Goal: Transaction & Acquisition: Subscribe to service/newsletter

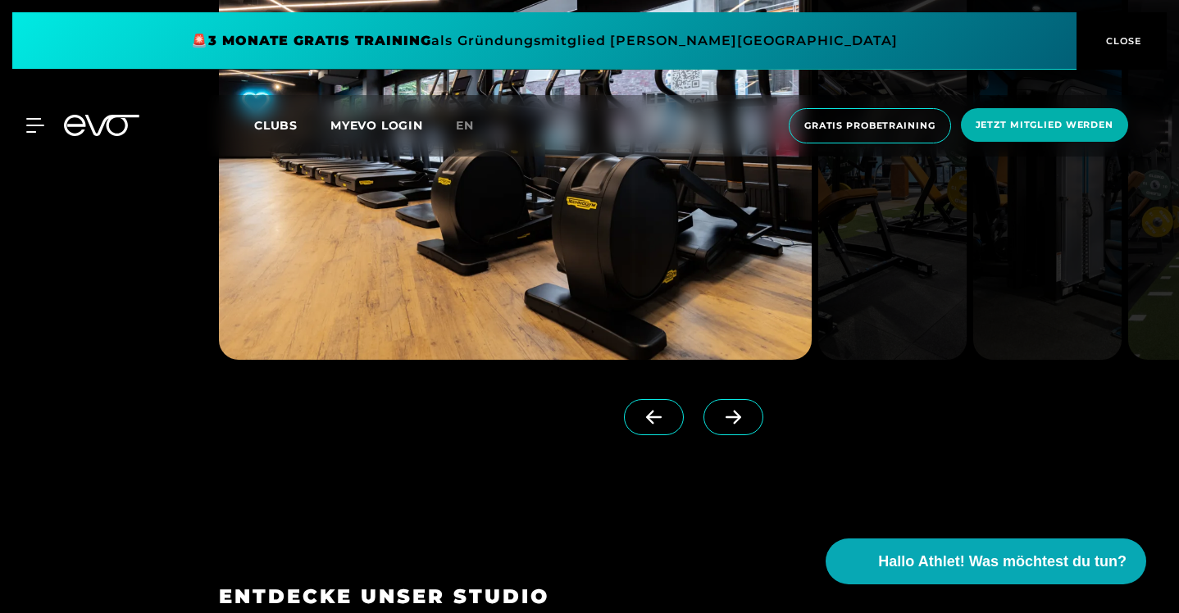
scroll to position [1420, 0]
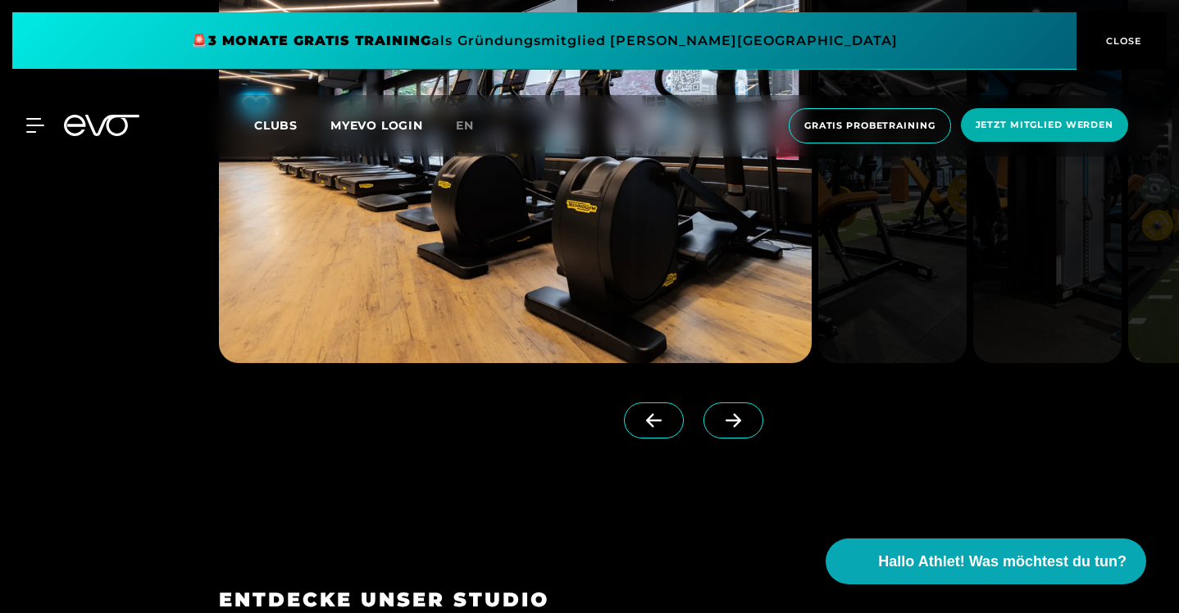
click at [743, 428] on icon at bounding box center [733, 420] width 29 height 15
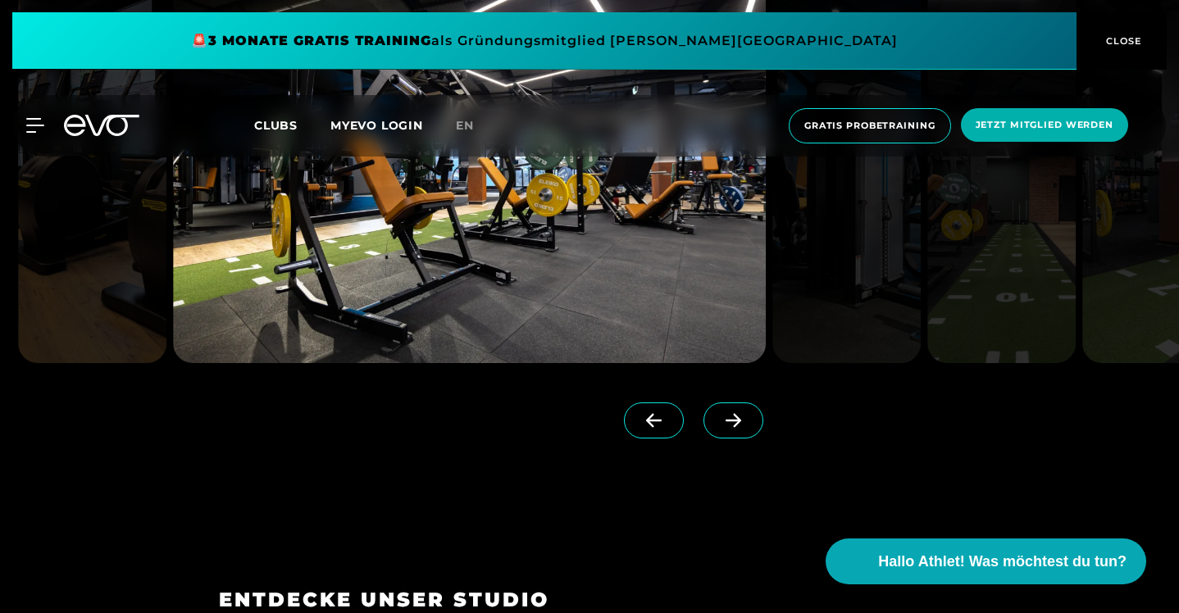
click at [743, 428] on icon at bounding box center [733, 420] width 29 height 15
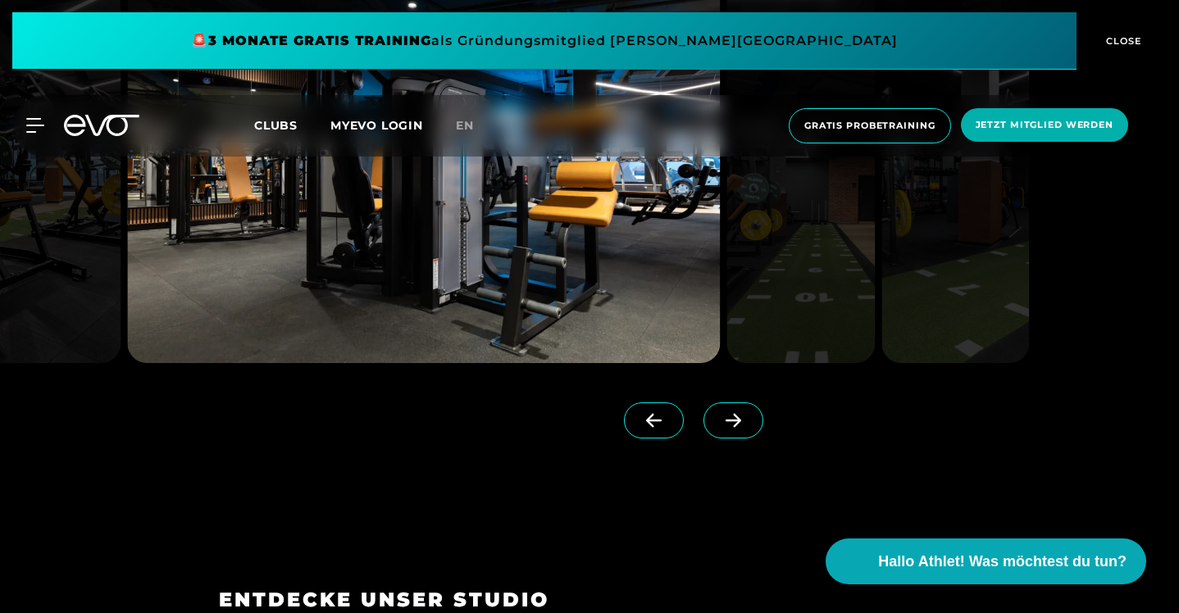
click at [743, 428] on icon at bounding box center [733, 420] width 29 height 15
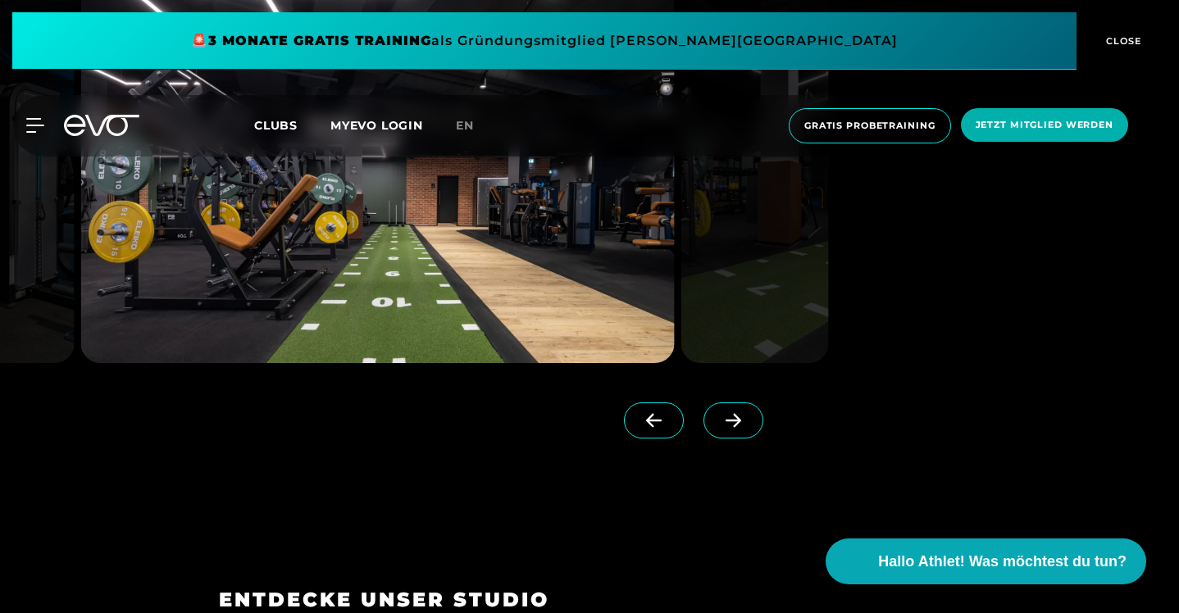
click at [743, 428] on icon at bounding box center [733, 420] width 29 height 15
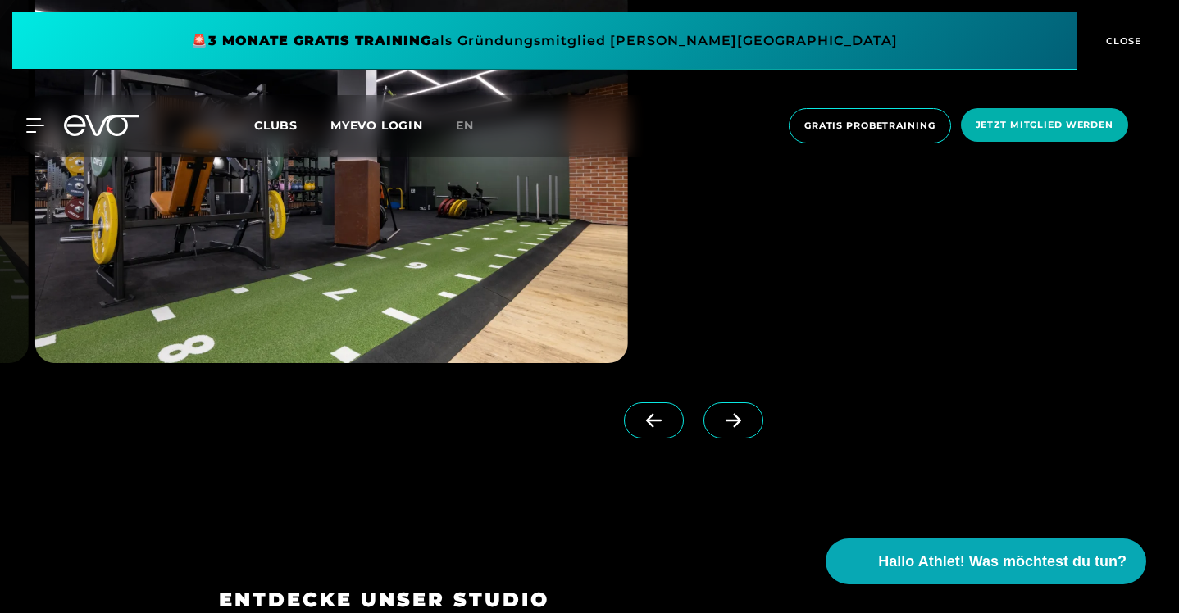
click at [743, 428] on icon at bounding box center [733, 420] width 29 height 15
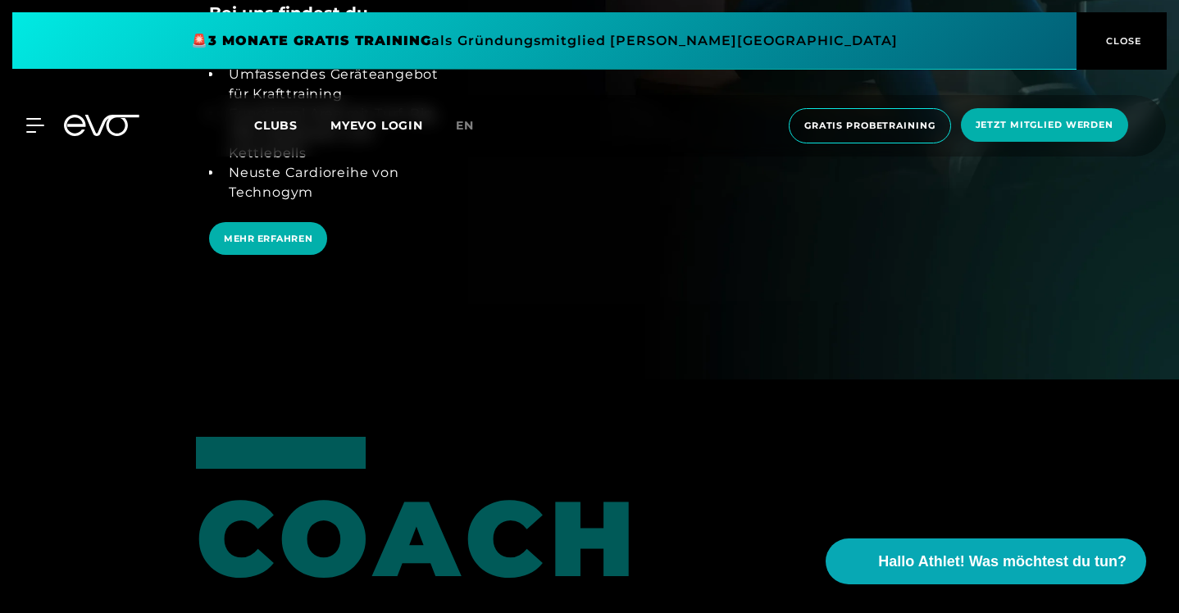
scroll to position [3125, 0]
click at [209, 255] on span "MEHR ERFAHREN" at bounding box center [268, 238] width 118 height 34
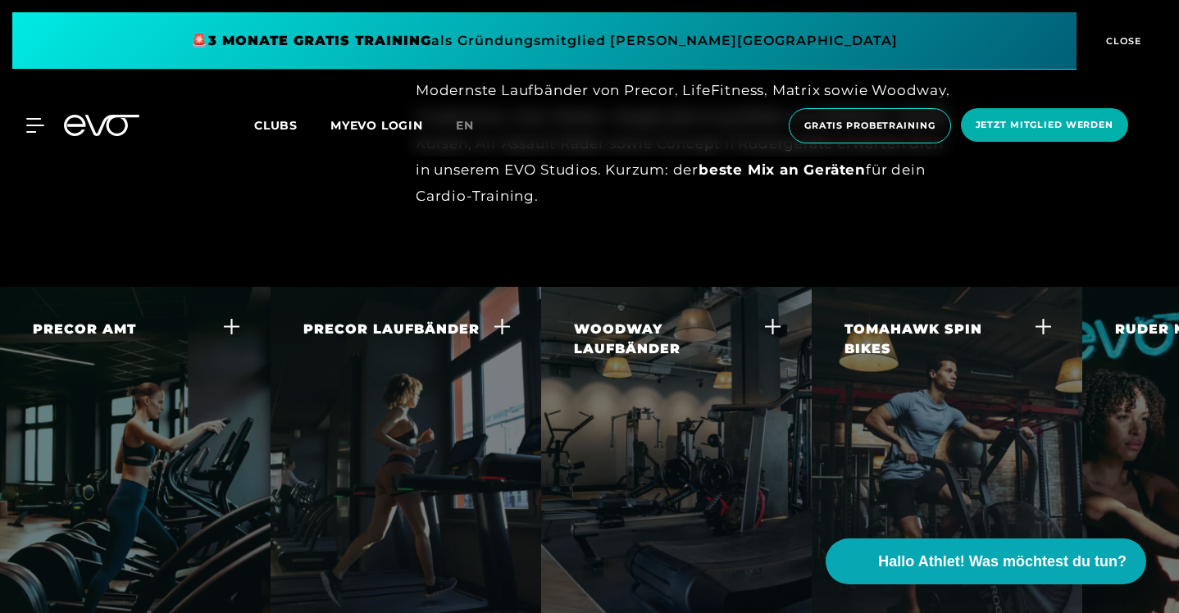
scroll to position [3005, 0]
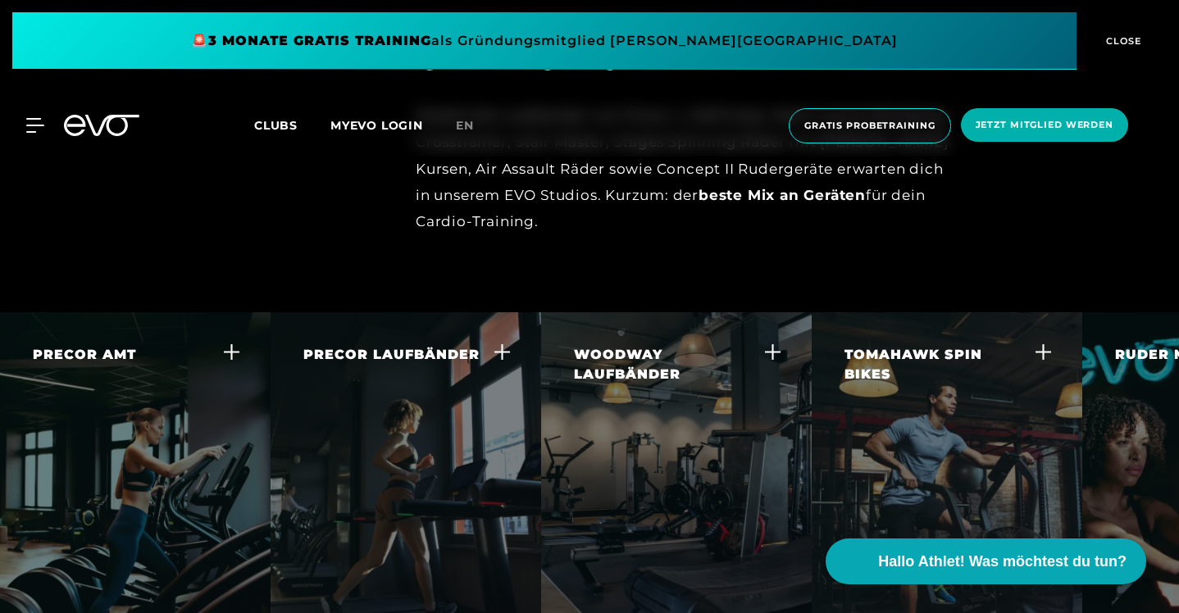
click at [416, 345] on div "PRECOR LAUFBÄNDER Gehen und Laufen sind wichtige funktionelle Bewegungen. Auf d…" at bounding box center [395, 449] width 184 height 208
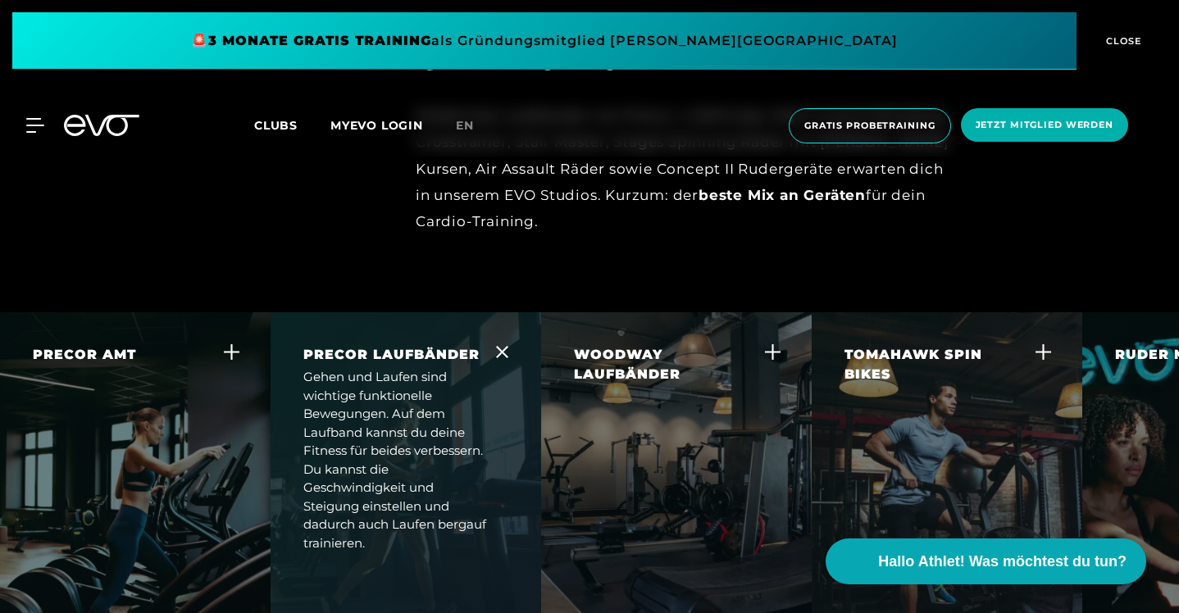
click at [603, 345] on div "WOODWAY LAUFBÄNDER Die Woodway Laufbänder sind der goldene Standard für Laufbän…" at bounding box center [666, 459] width 184 height 228
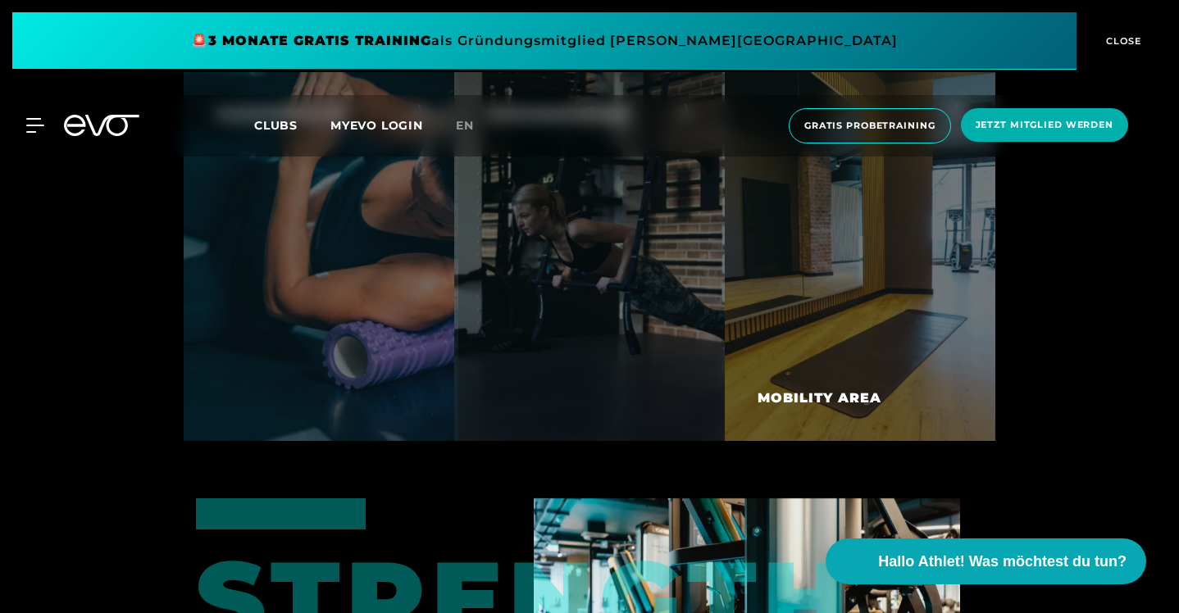
scroll to position [6311, 0]
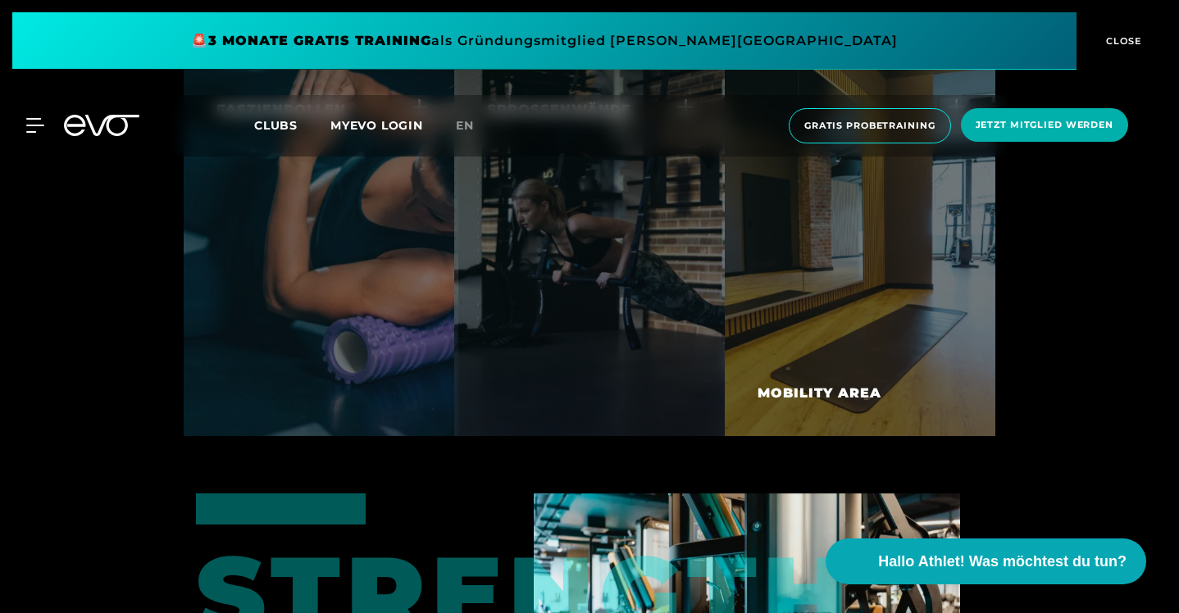
click at [838, 329] on div at bounding box center [860, 251] width 270 height 369
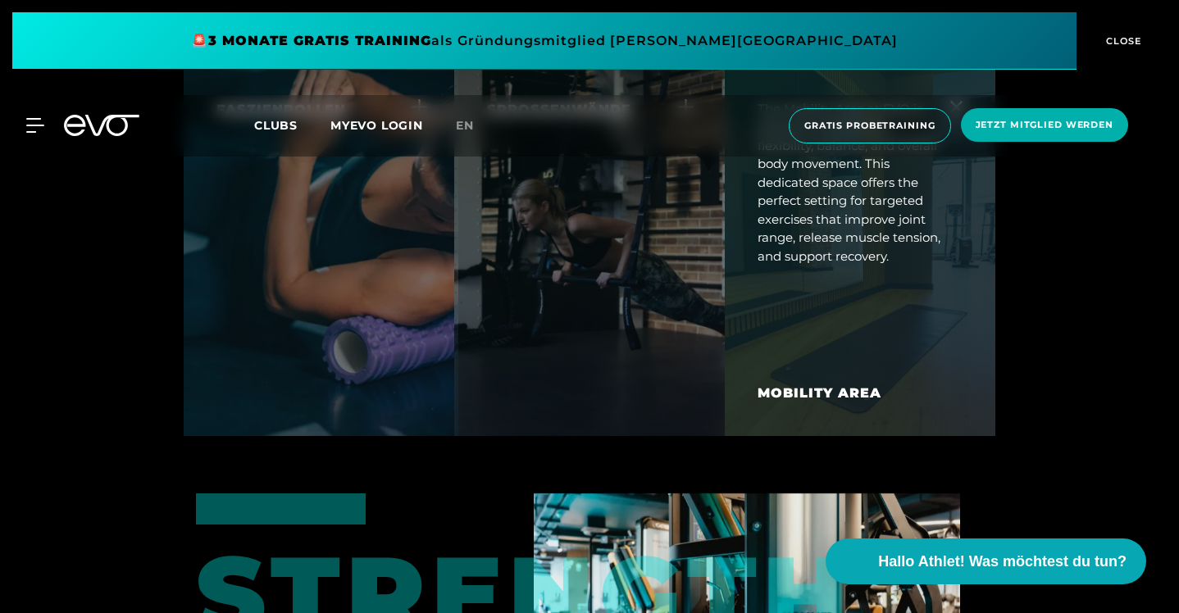
click at [838, 329] on div at bounding box center [860, 251] width 270 height 369
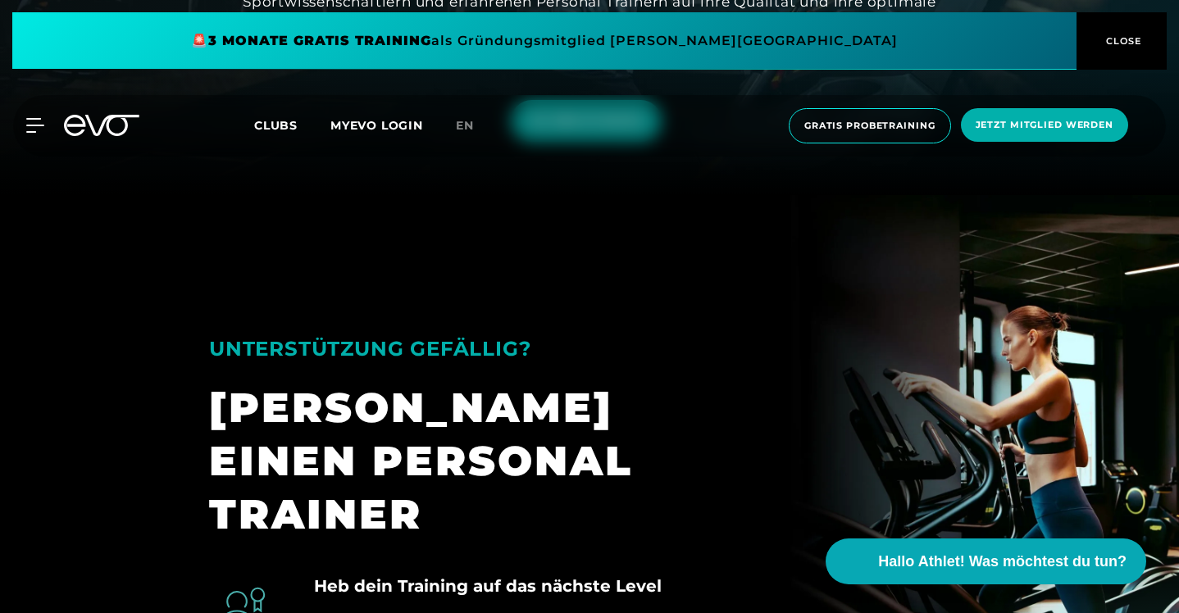
scroll to position [0, 0]
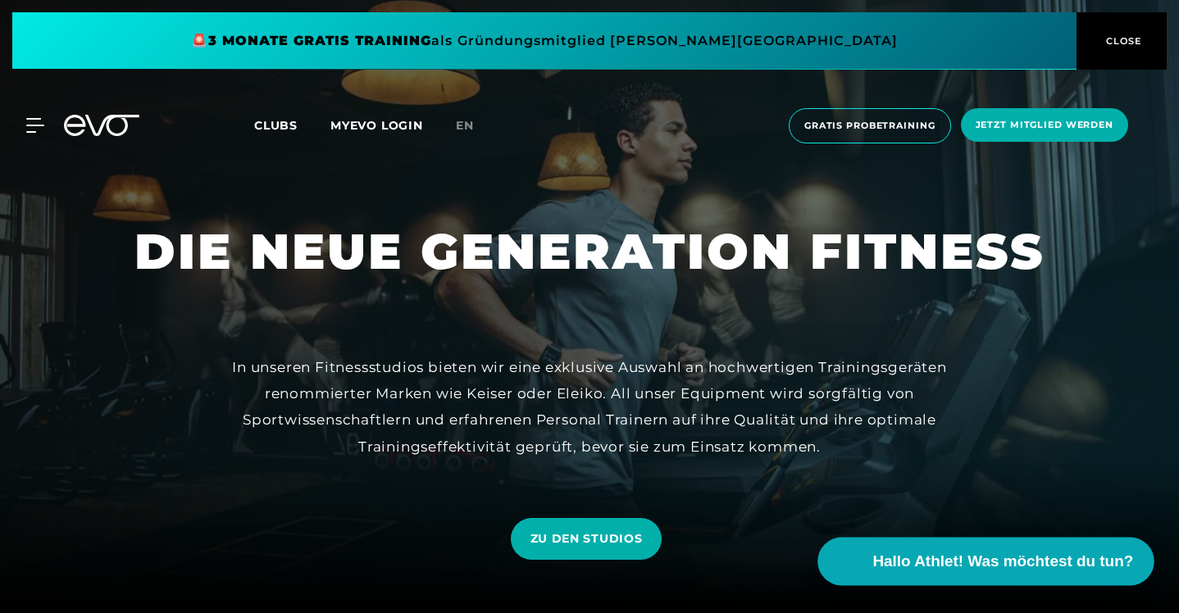
click at [1050, 559] on span "Hallo Athlet! Was möchtest du tun?" at bounding box center [1003, 561] width 261 height 23
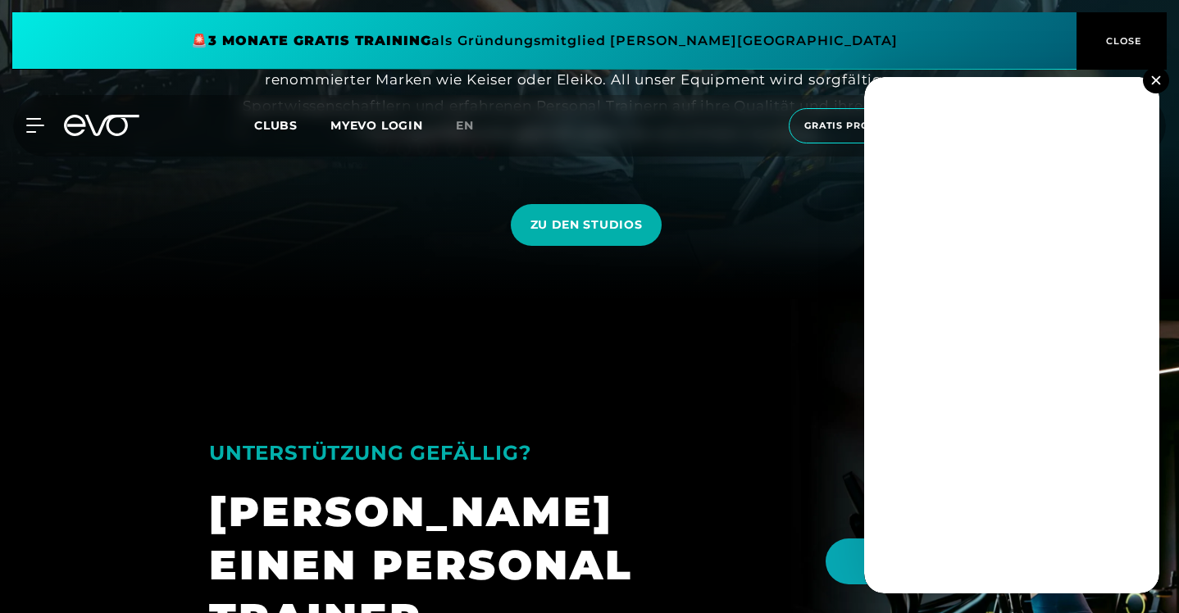
scroll to position [316, 0]
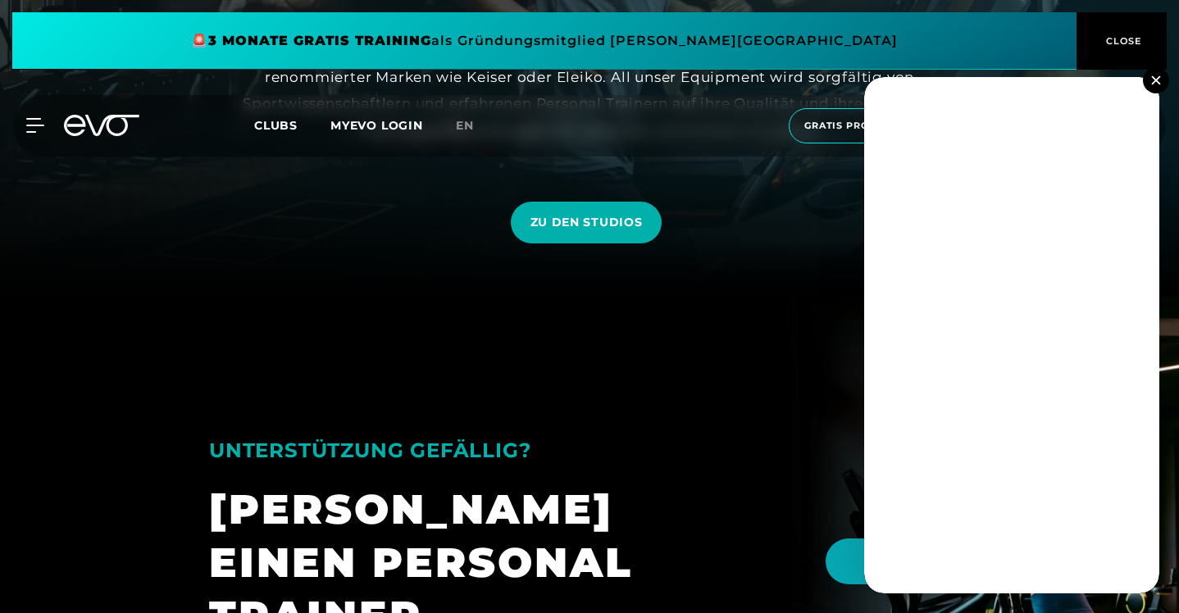
click at [1157, 74] on button at bounding box center [1156, 80] width 26 height 26
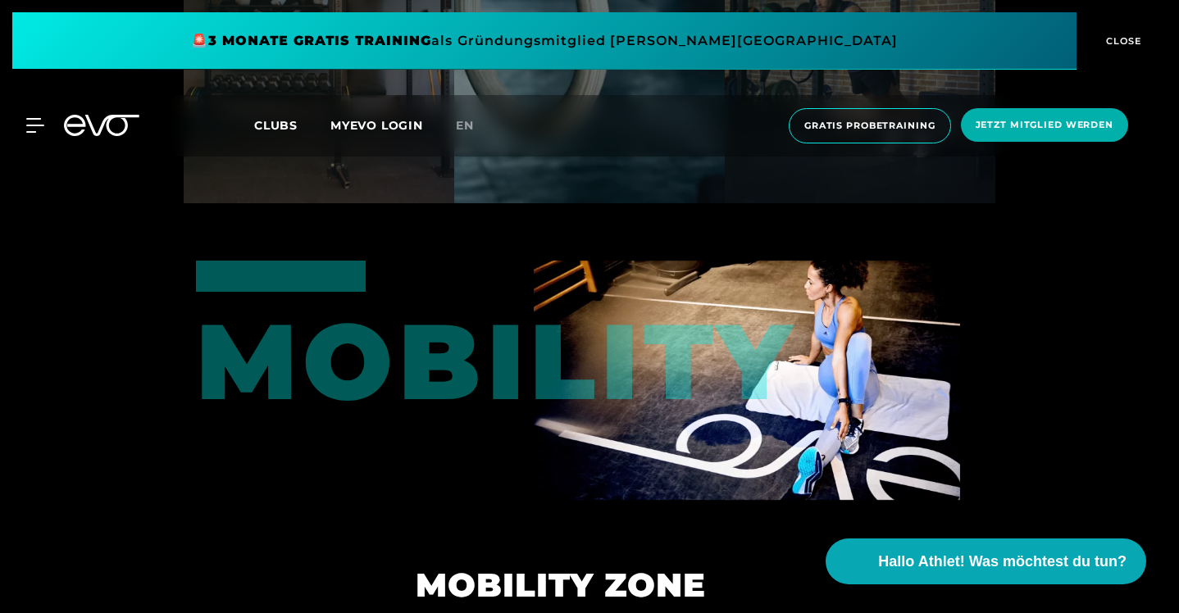
scroll to position [5564, 0]
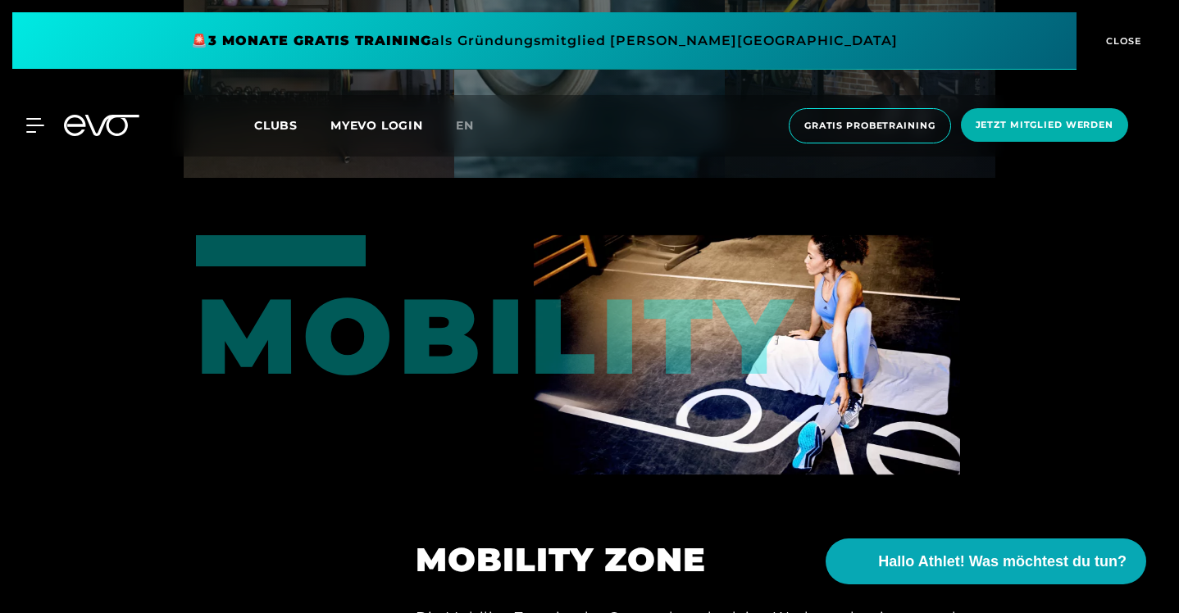
click at [903, 409] on img at bounding box center [747, 355] width 426 height 240
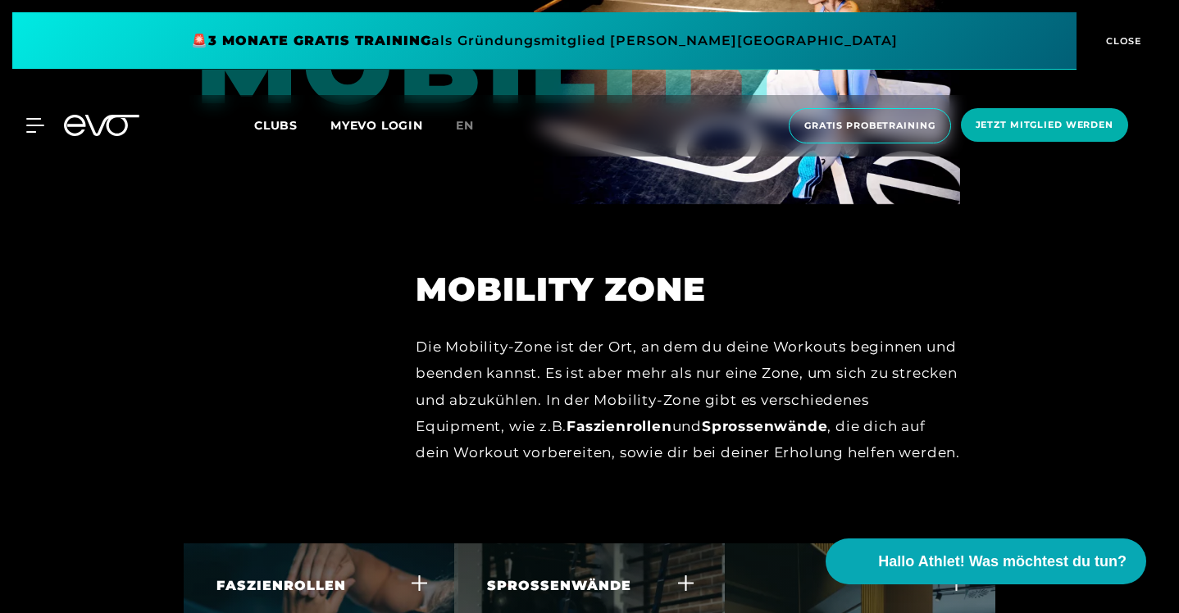
scroll to position [5871, 0]
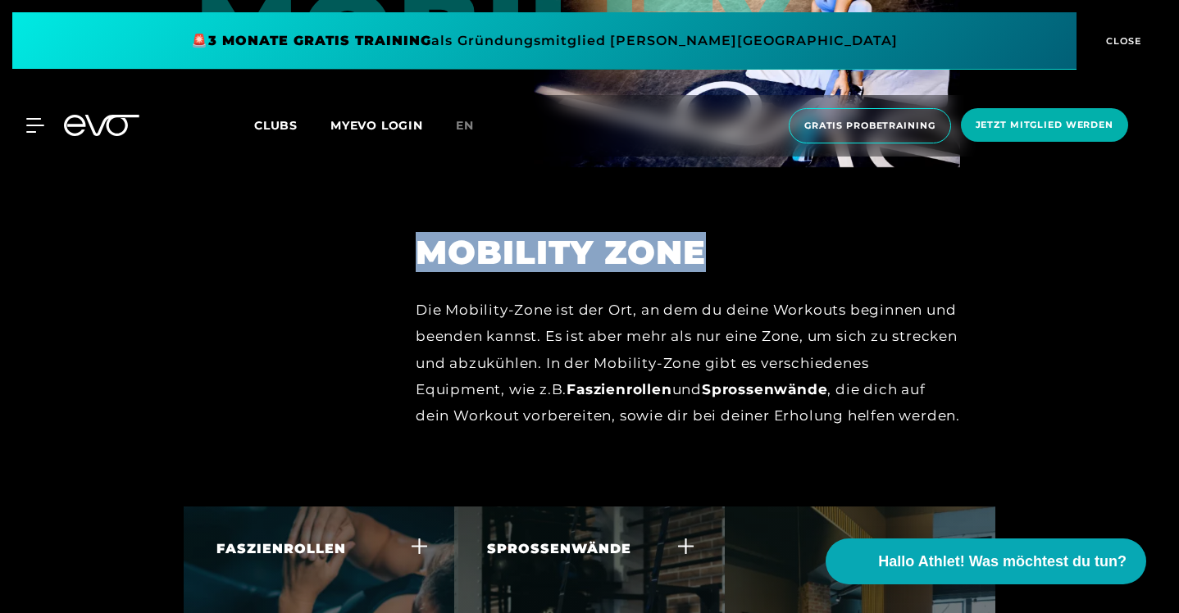
drag, startPoint x: 646, startPoint y: 292, endPoint x: 359, endPoint y: 289, distance: 286.9
click at [416, 272] on h2 "Mobility zone" at bounding box center [688, 252] width 544 height 39
copy h2 "Mobility zone"
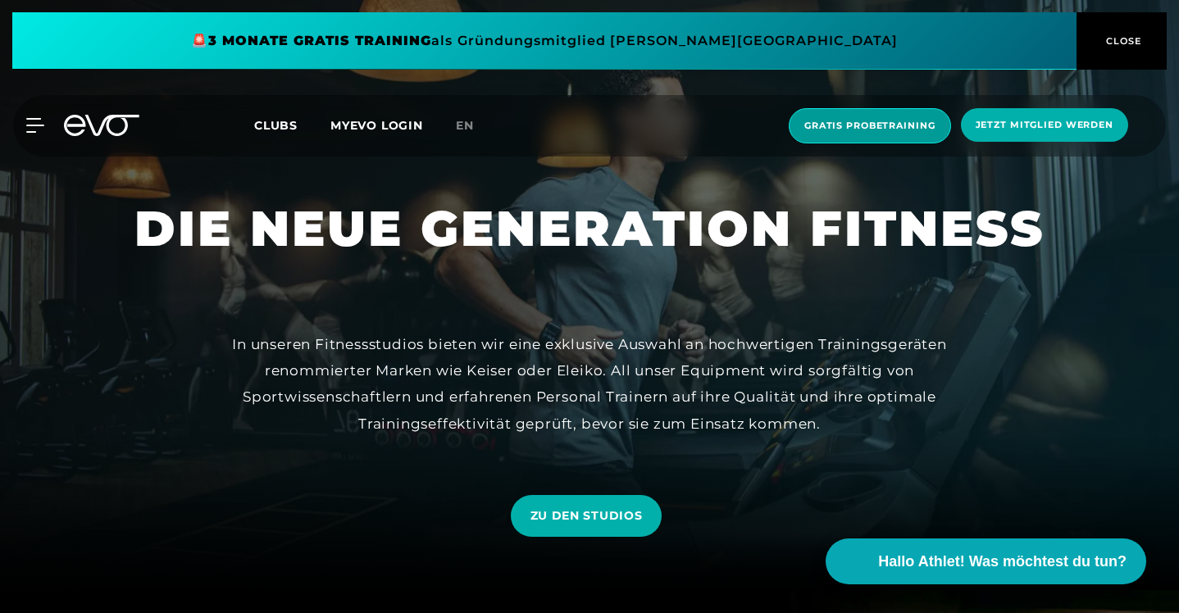
scroll to position [0, 0]
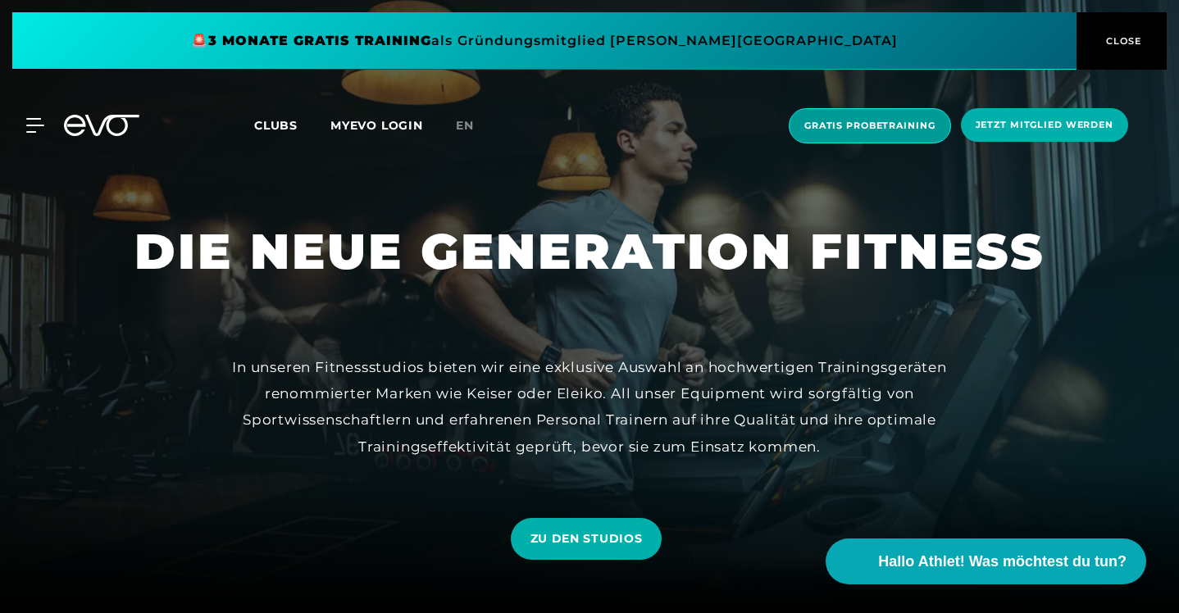
click at [855, 134] on span "Gratis Probetraining" at bounding box center [870, 125] width 162 height 35
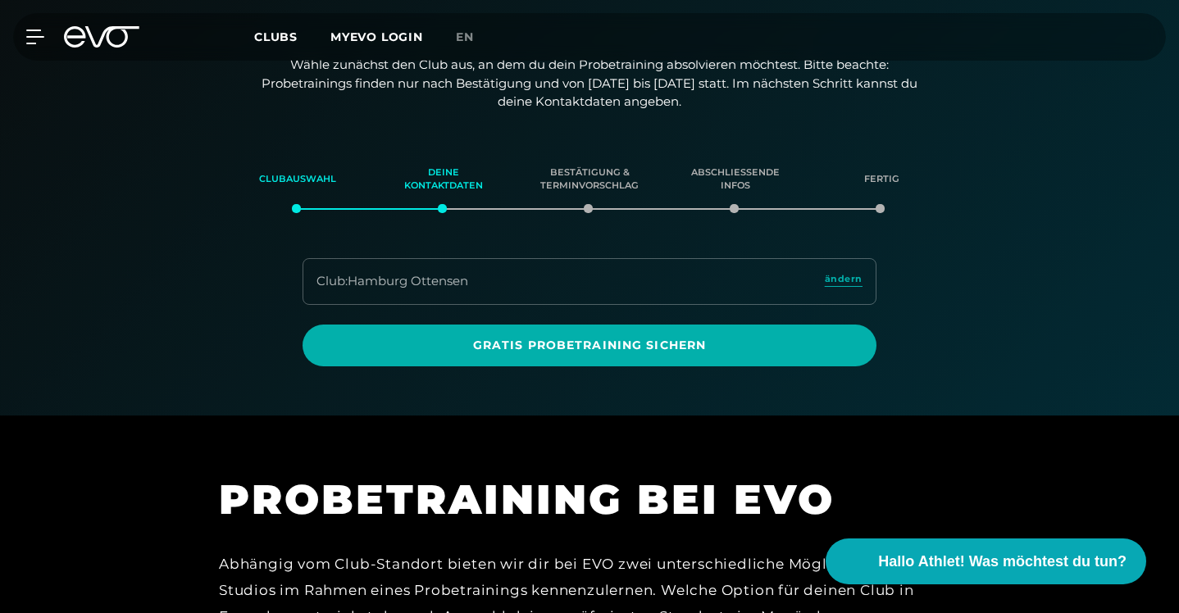
scroll to position [281, 0]
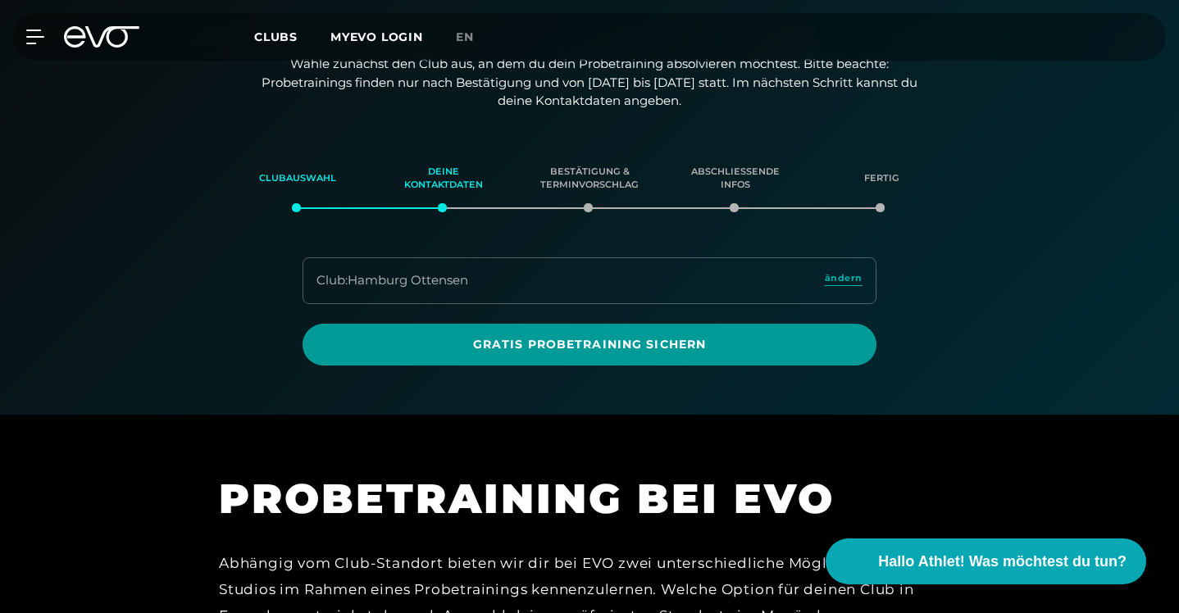
click at [816, 336] on span "Gratis Probetraining sichern" at bounding box center [589, 344] width 534 height 17
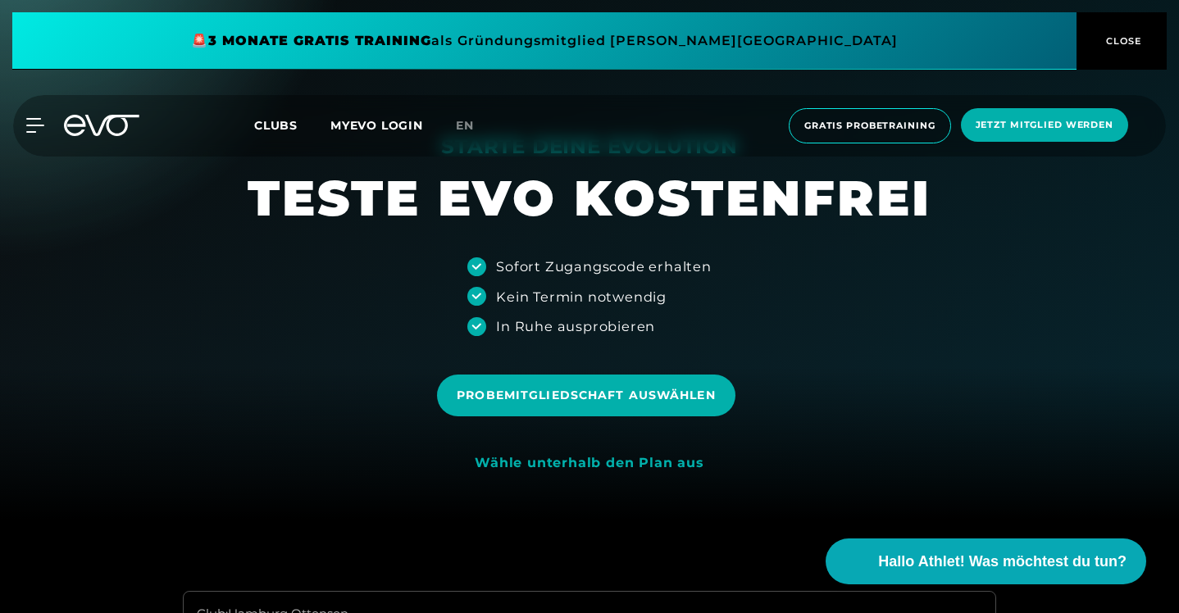
scroll to position [233, 0]
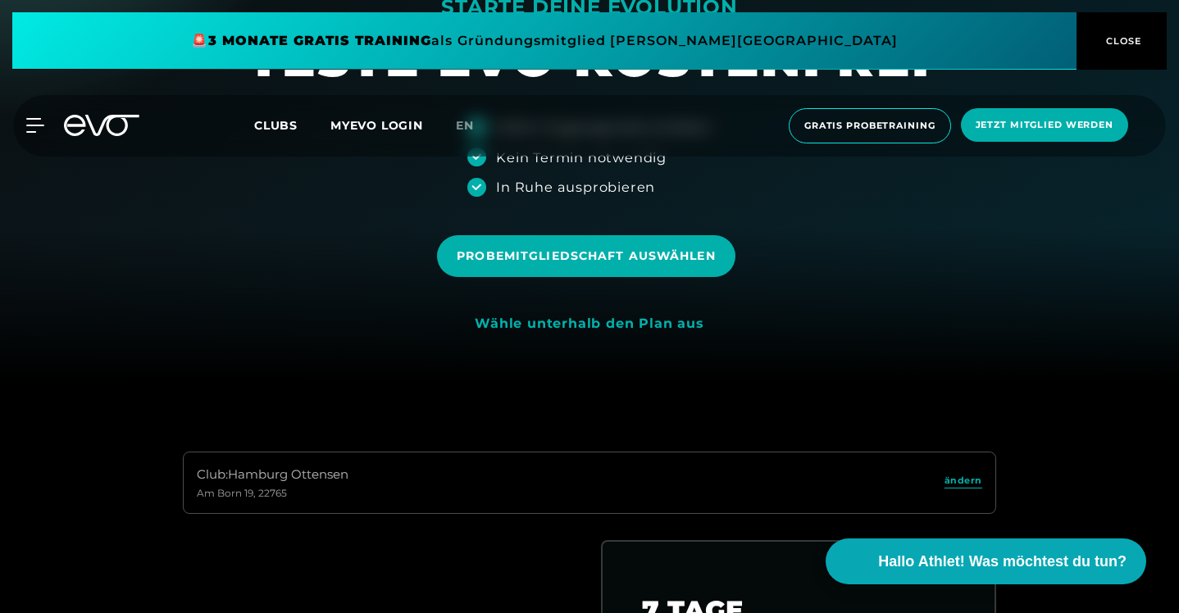
click at [457, 452] on div "Club : Hamburg Ottensen [STREET_ADDRESS]" at bounding box center [589, 483] width 813 height 63
click at [489, 484] on div "Club : Hamburg Ottensen [STREET_ADDRESS]" at bounding box center [589, 483] width 813 height 63
click at [962, 483] on span "ändern" at bounding box center [963, 481] width 38 height 14
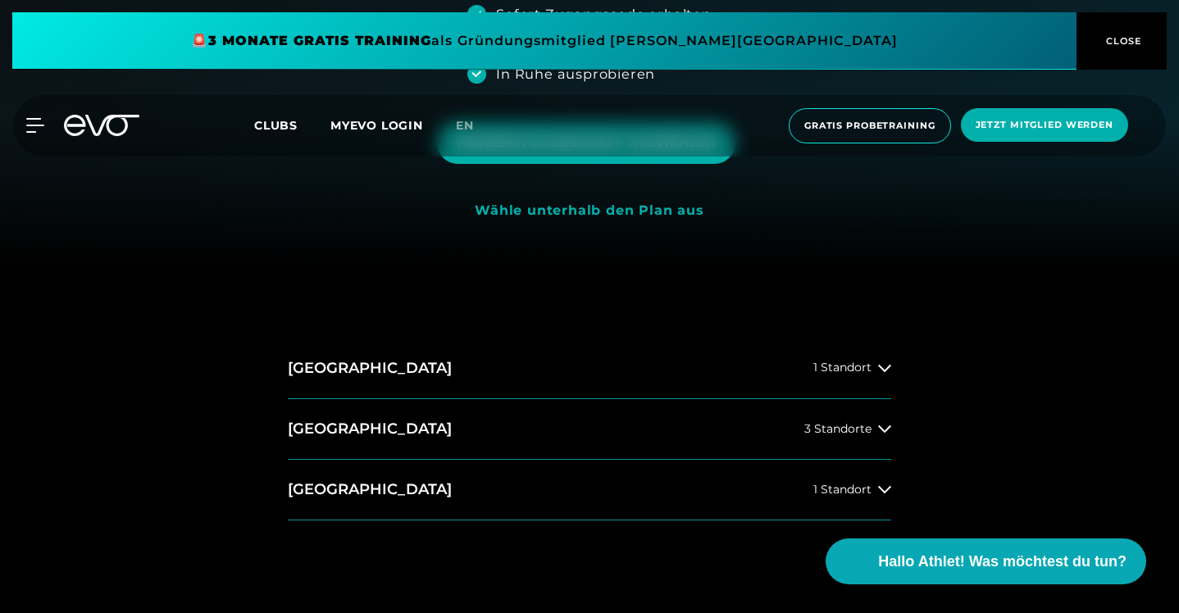
scroll to position [349, 0]
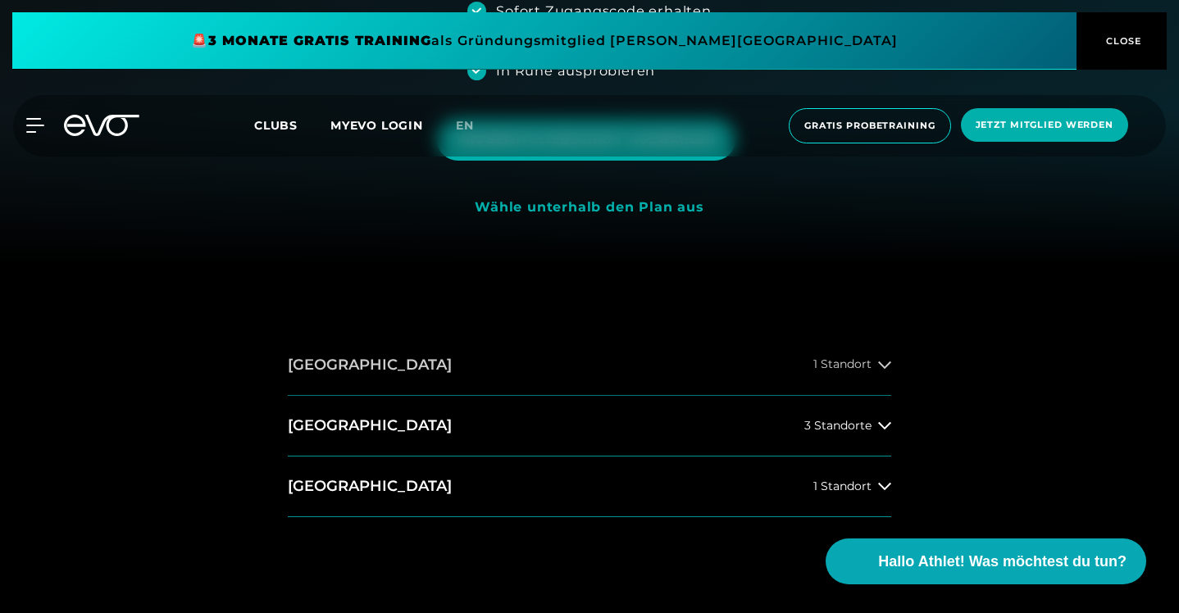
click at [843, 364] on span "1 Standort" at bounding box center [842, 364] width 58 height 12
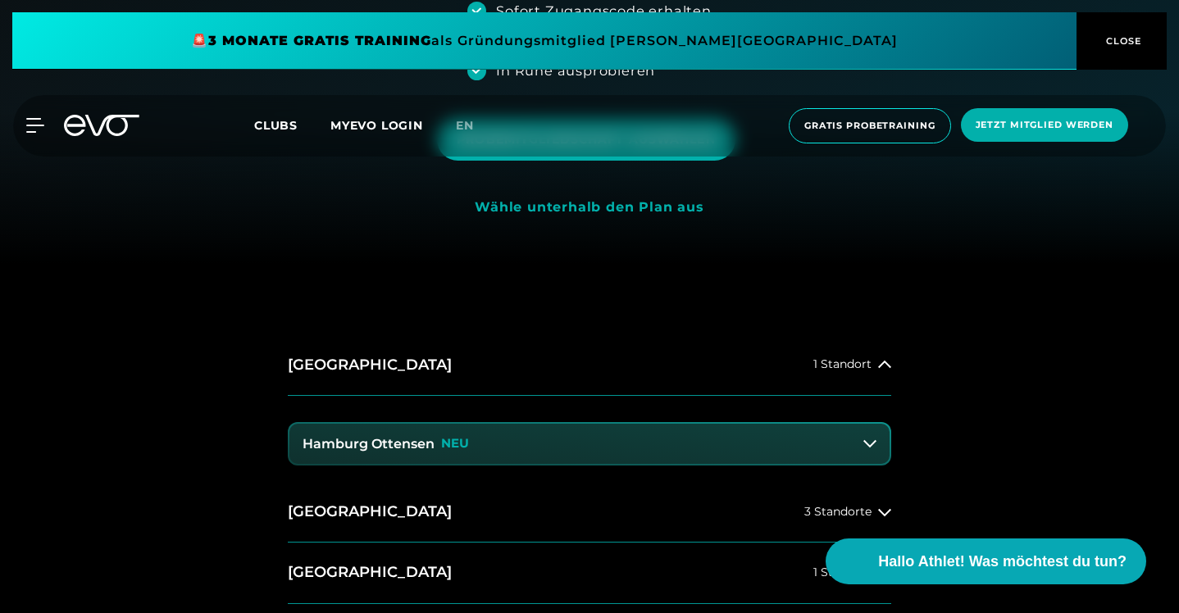
click at [520, 443] on button "Hamburg Ottensen NEU" at bounding box center [589, 444] width 600 height 41
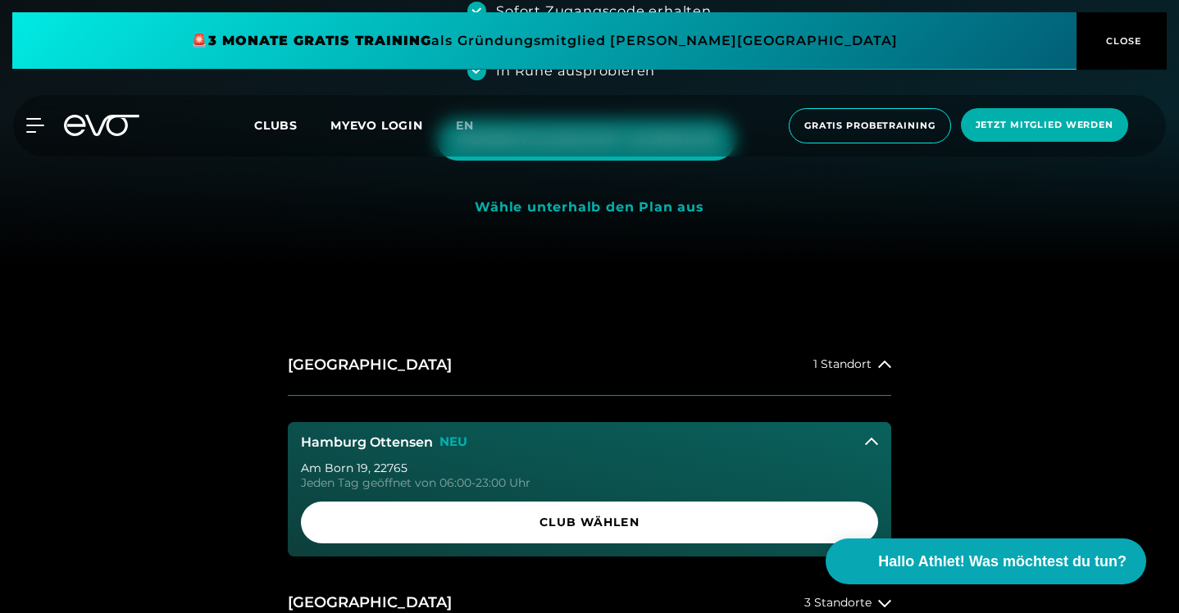
click at [520, 443] on button "Hamburg Ottensen NEU" at bounding box center [589, 442] width 603 height 41
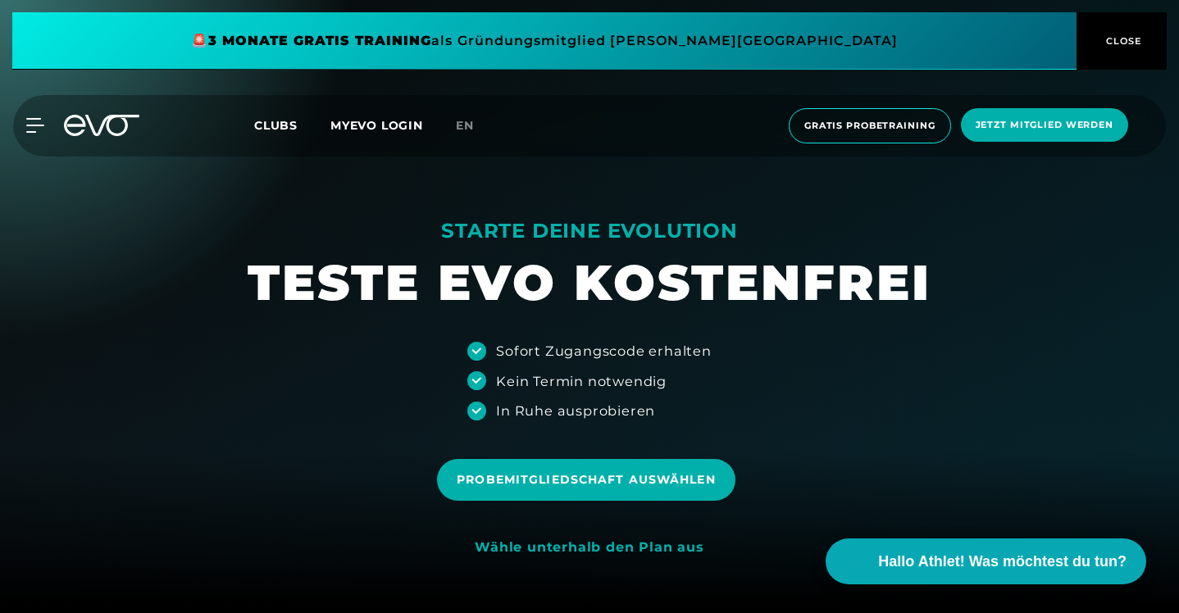
scroll to position [0, 0]
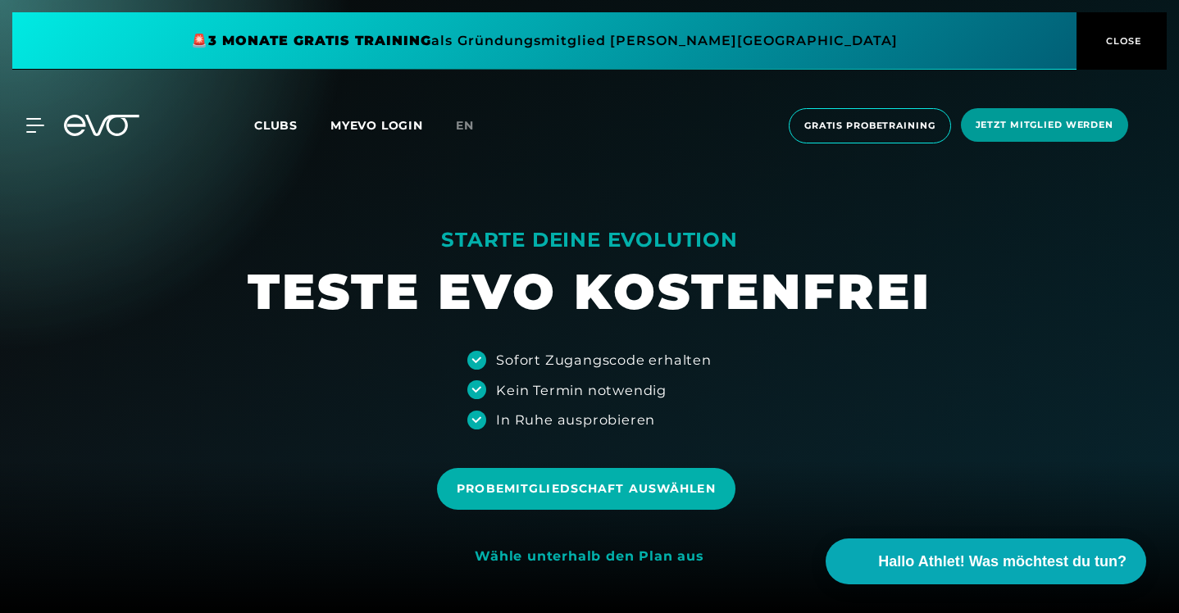
click at [1034, 120] on span "Jetzt Mitglied werden" at bounding box center [1044, 125] width 138 height 14
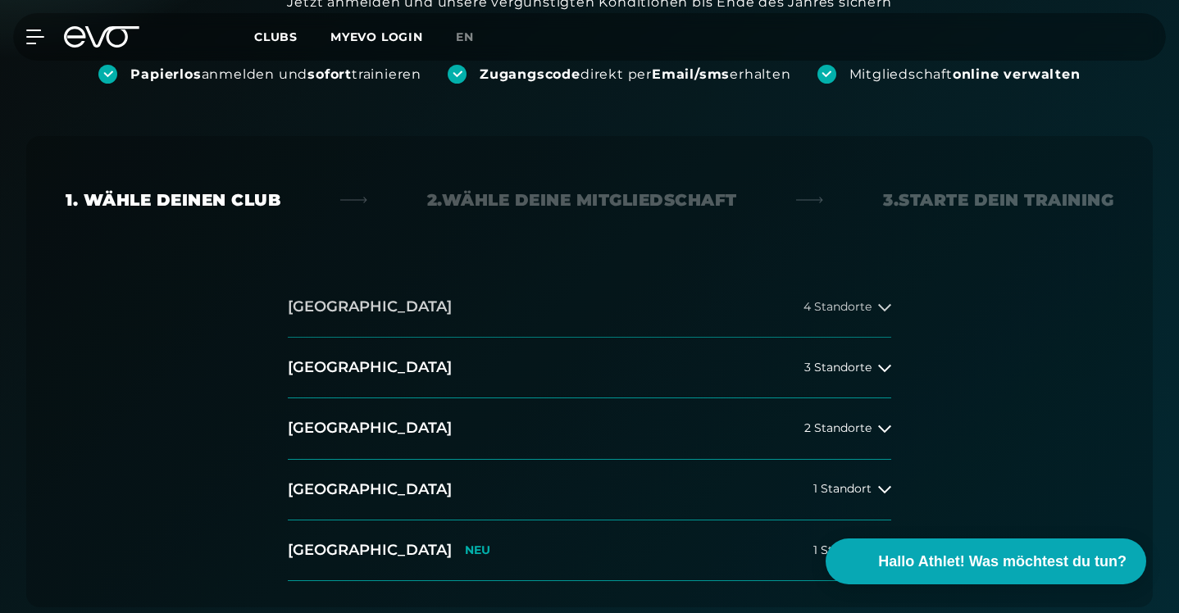
scroll to position [286, 0]
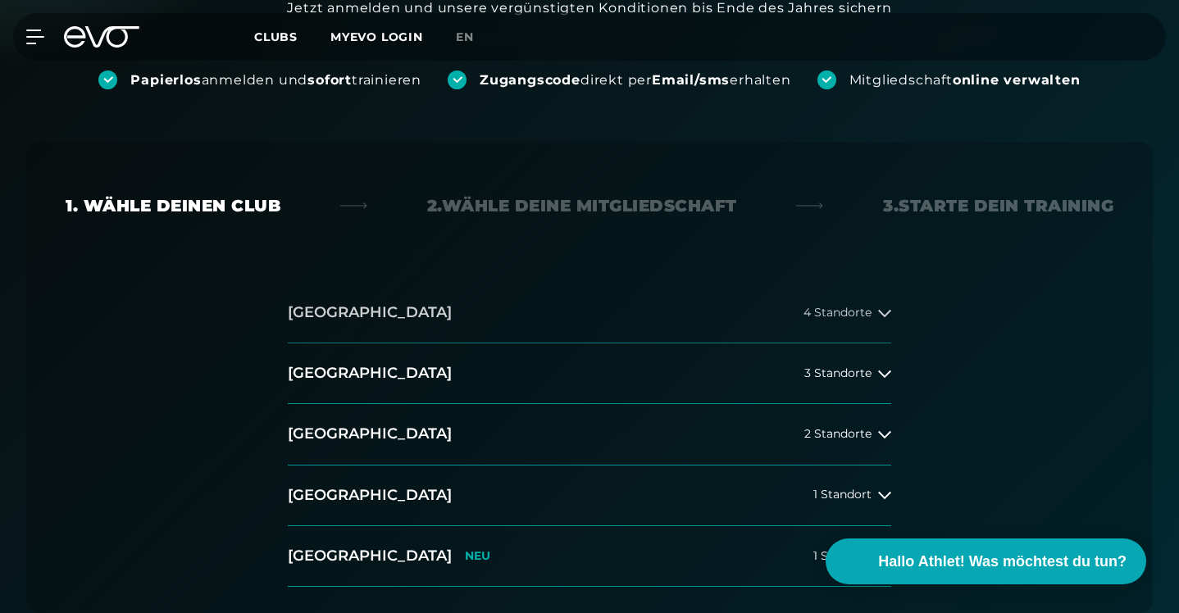
click at [849, 307] on span "4 Standorte" at bounding box center [837, 313] width 68 height 12
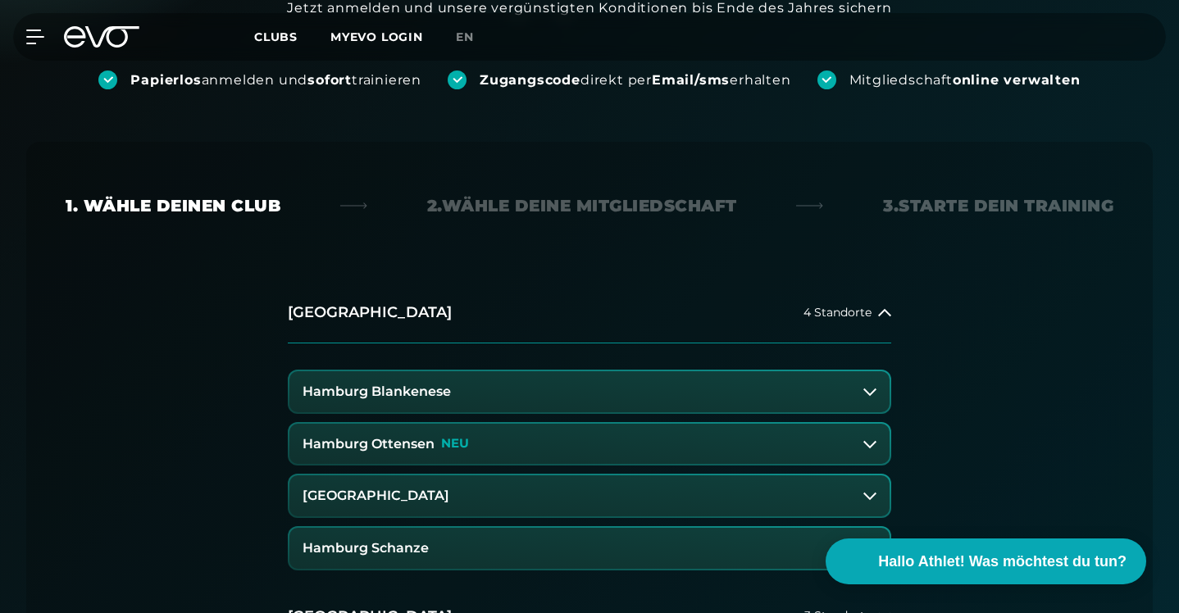
click at [676, 424] on button "Hamburg Ottensen NEU" at bounding box center [589, 444] width 600 height 41
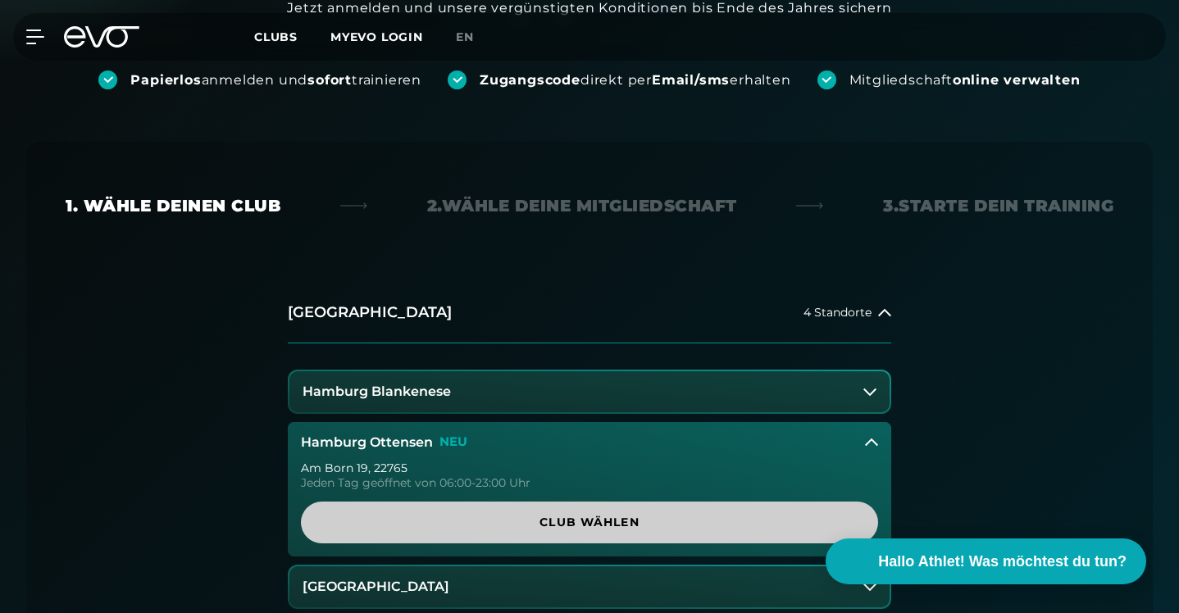
click at [633, 514] on span "Club wählen" at bounding box center [589, 522] width 538 height 17
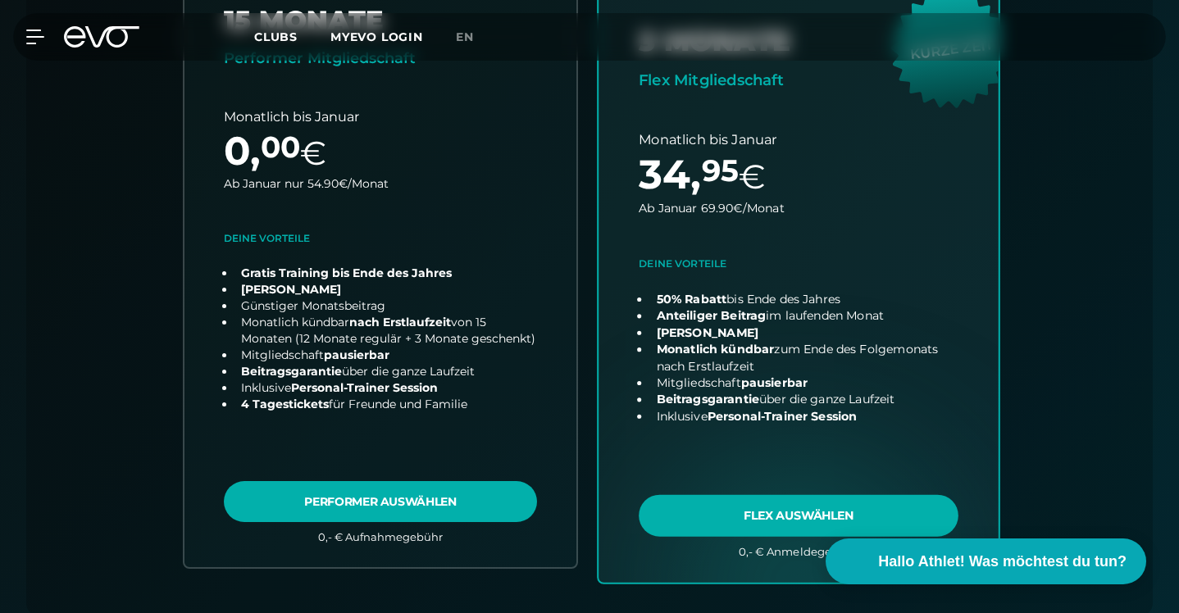
scroll to position [719, 0]
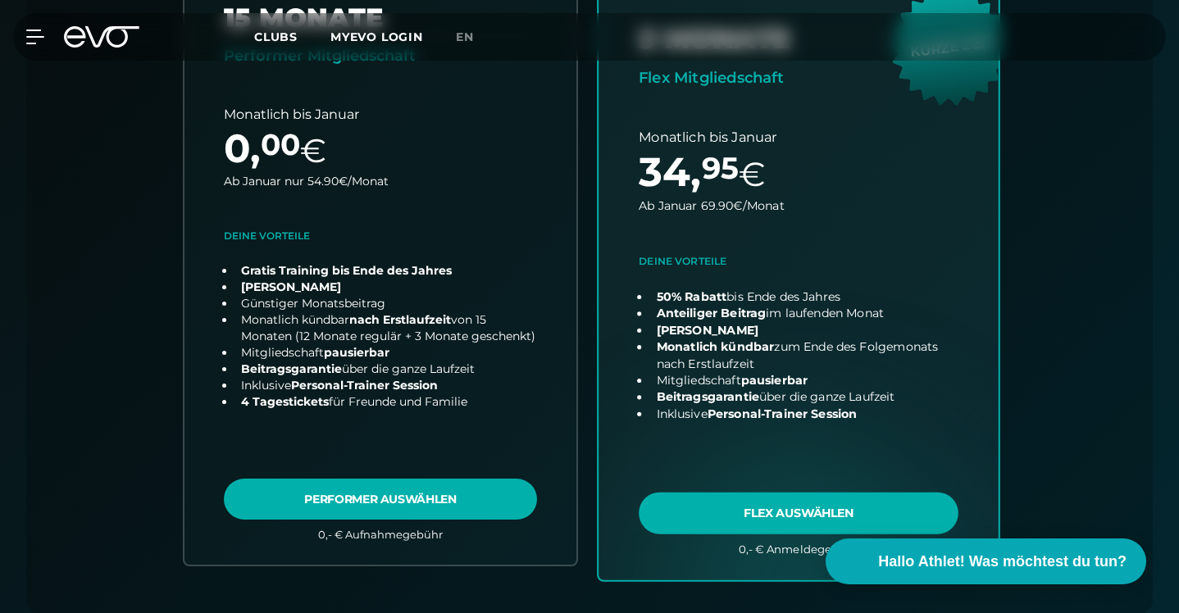
click at [811, 448] on link "choose plan" at bounding box center [798, 256] width 400 height 645
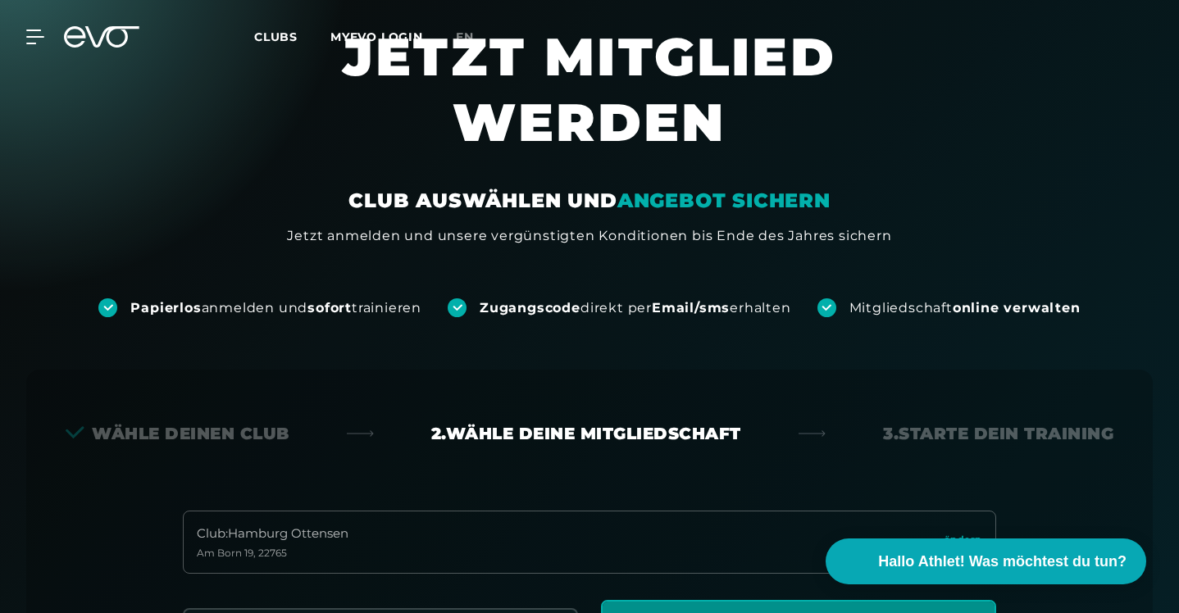
scroll to position [38, 0]
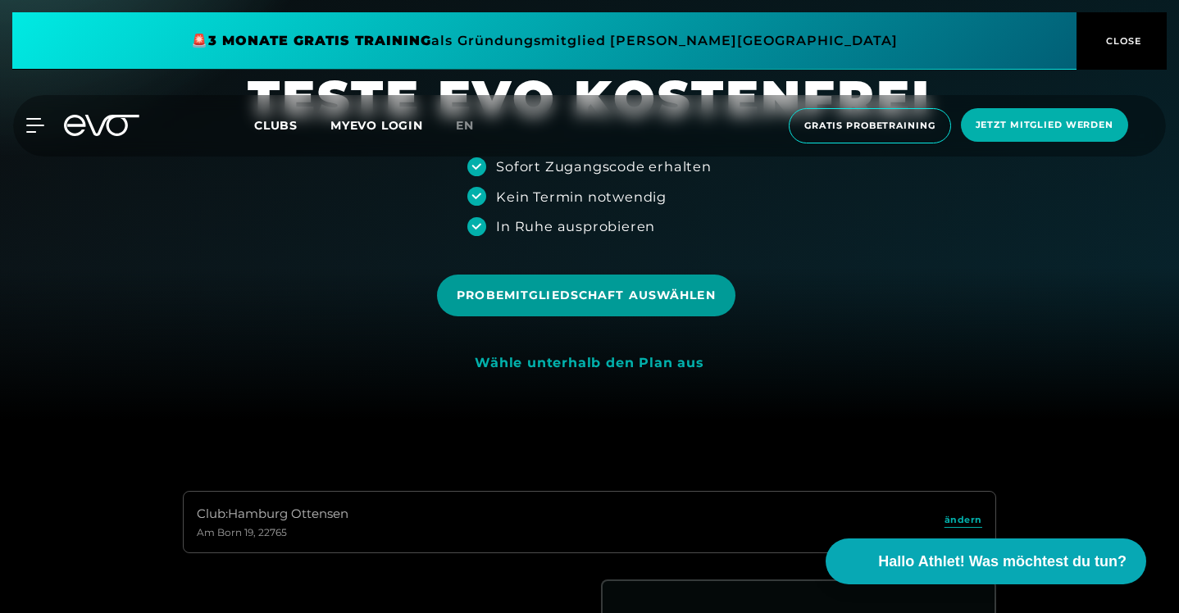
click at [633, 305] on span "Probemitgliedschaft auswählen" at bounding box center [586, 296] width 298 height 42
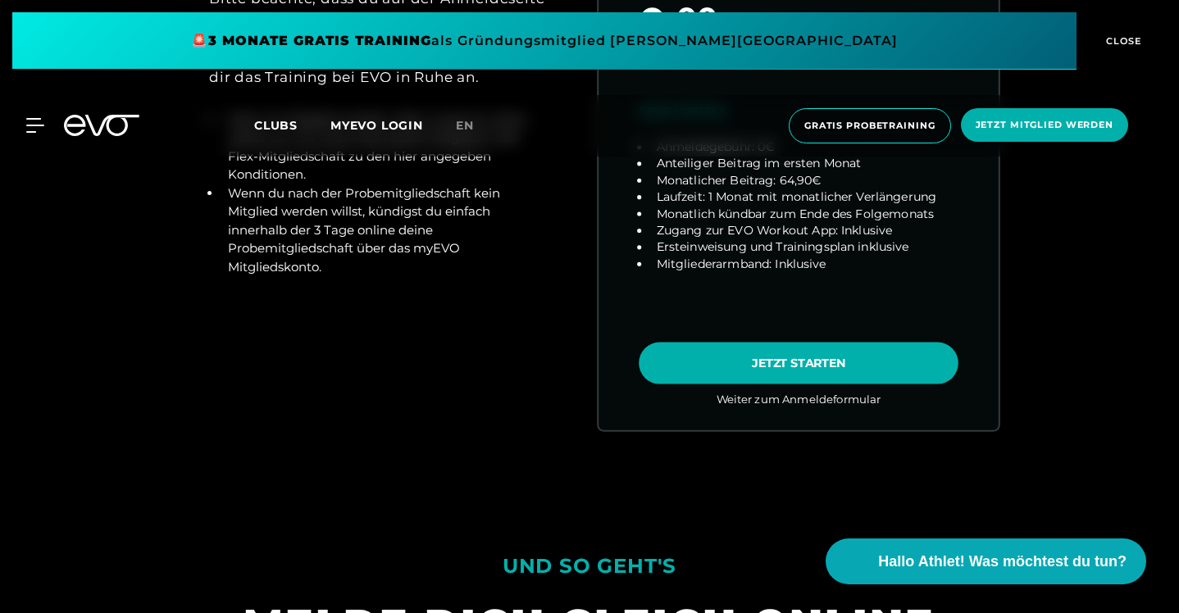
scroll to position [984, 0]
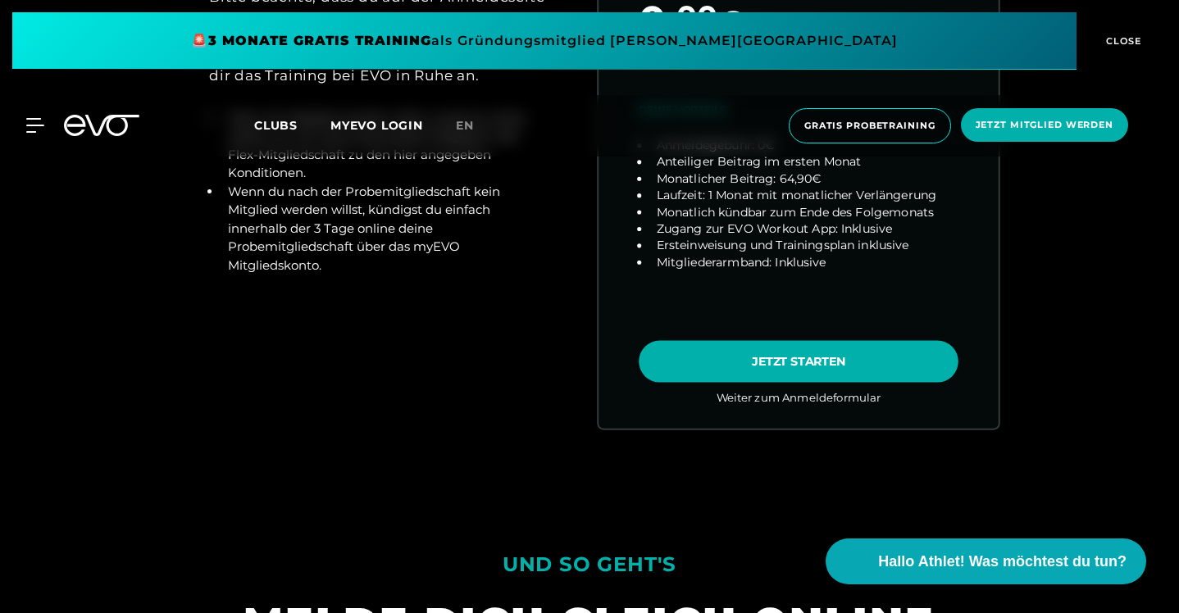
click at [780, 357] on link "choose plan" at bounding box center [798, 106] width 400 height 644
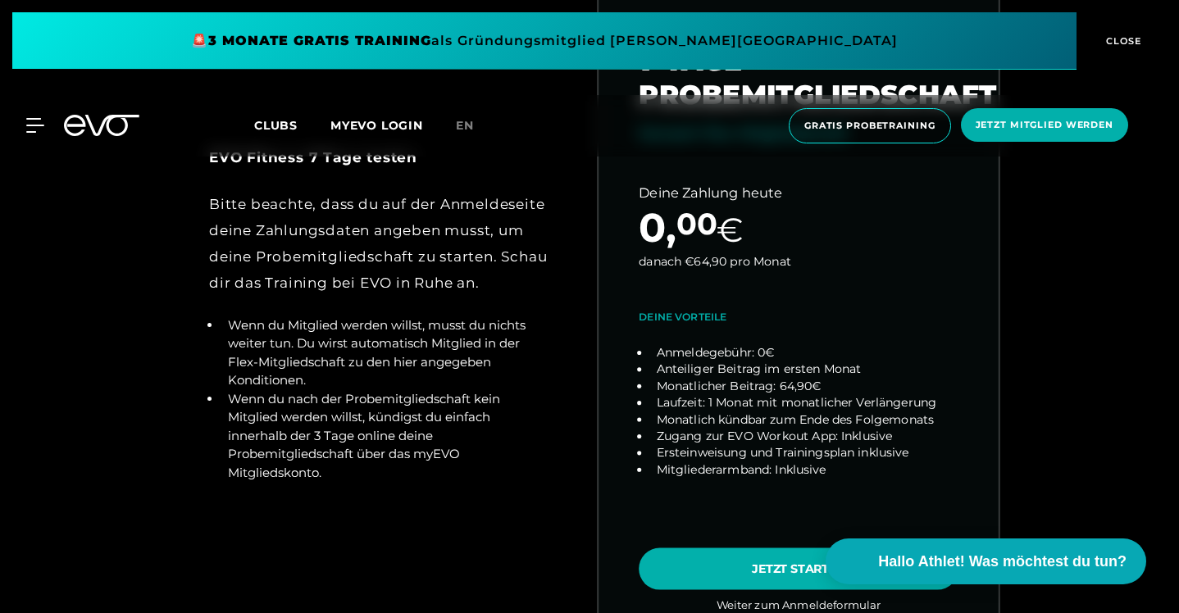
scroll to position [793, 0]
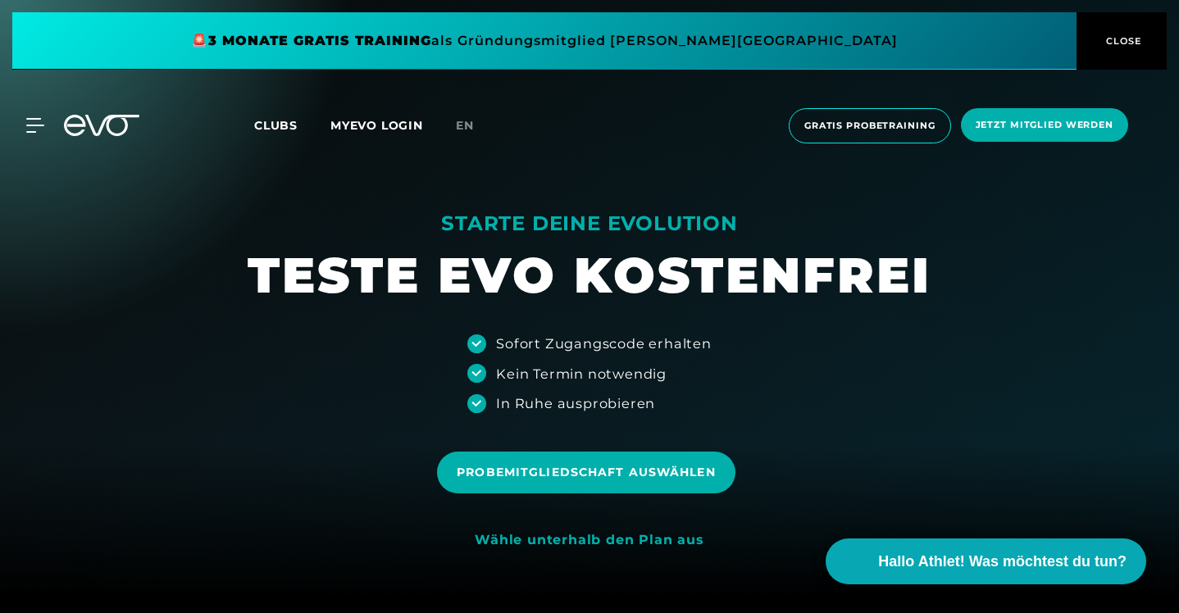
scroll to position [11, 0]
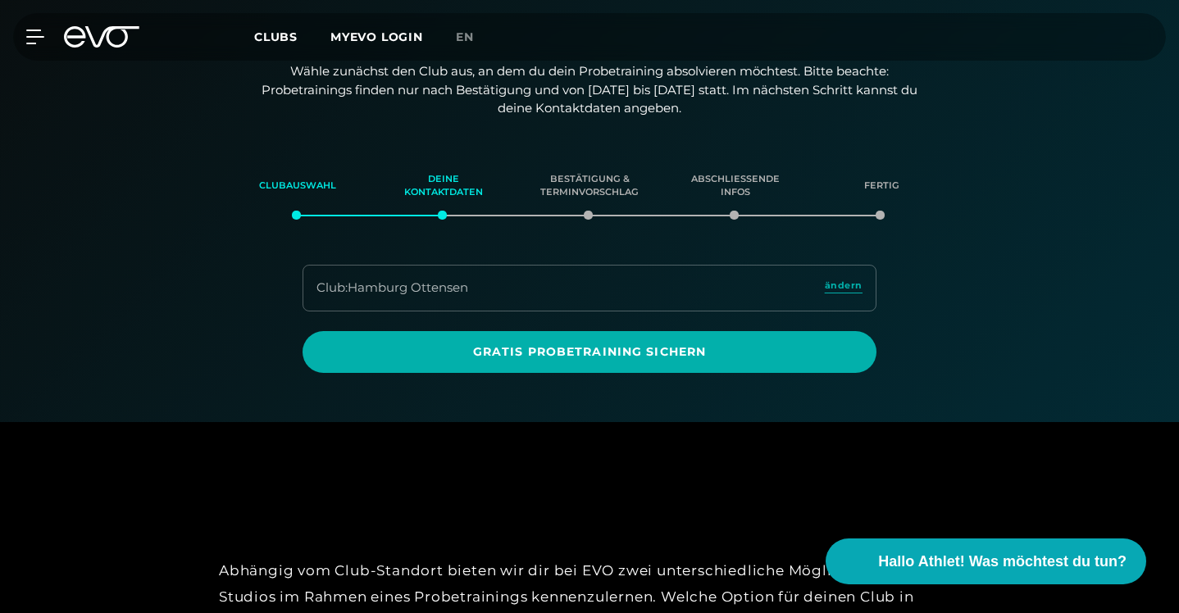
scroll to position [281, 0]
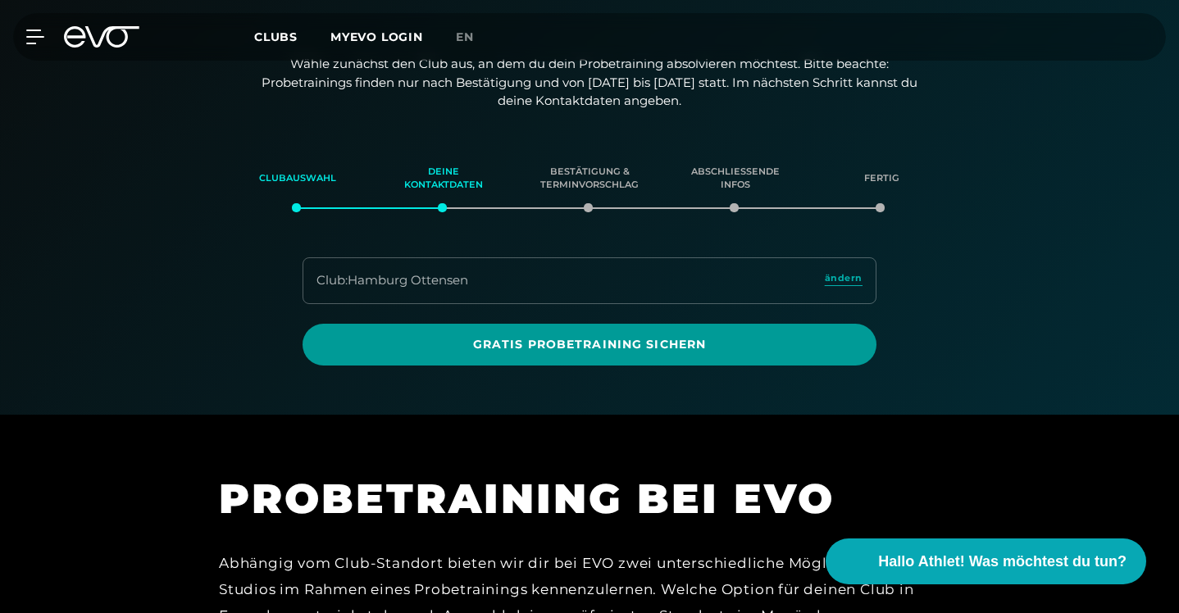
click at [722, 336] on span "Gratis Probetraining sichern" at bounding box center [589, 344] width 534 height 17
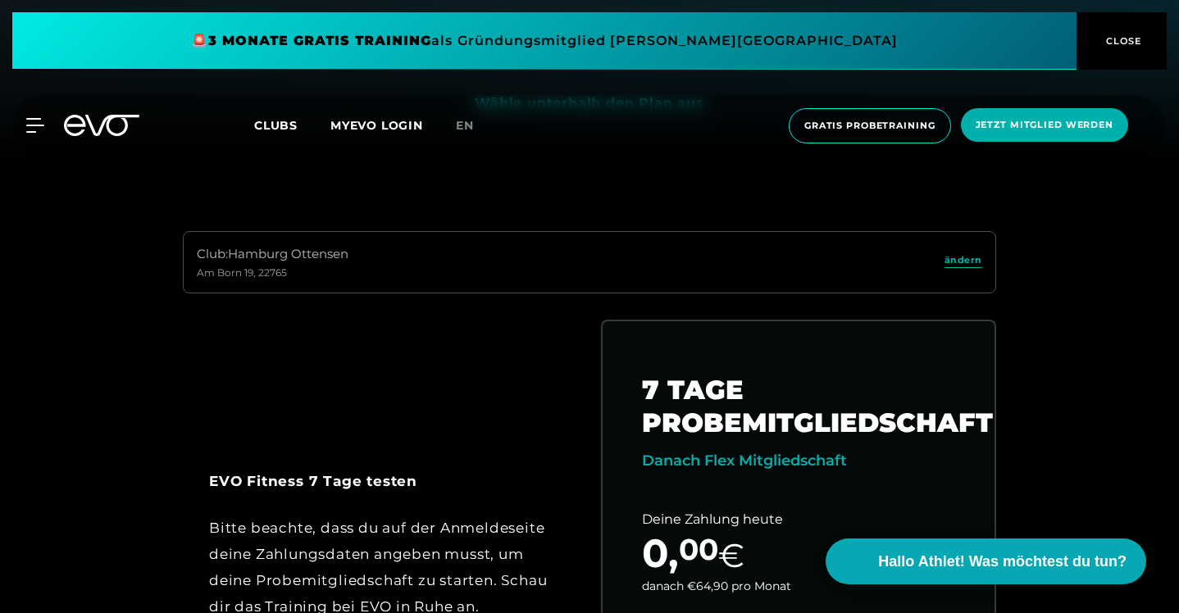
scroll to position [462, 0]
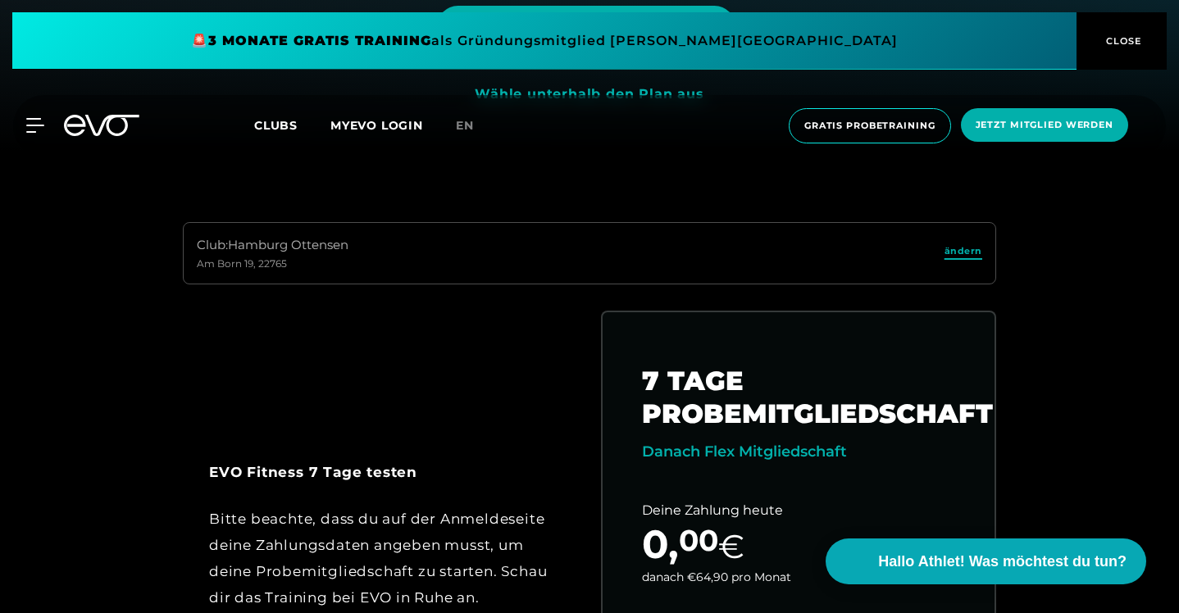
click at [975, 252] on span "ändern" at bounding box center [963, 251] width 38 height 14
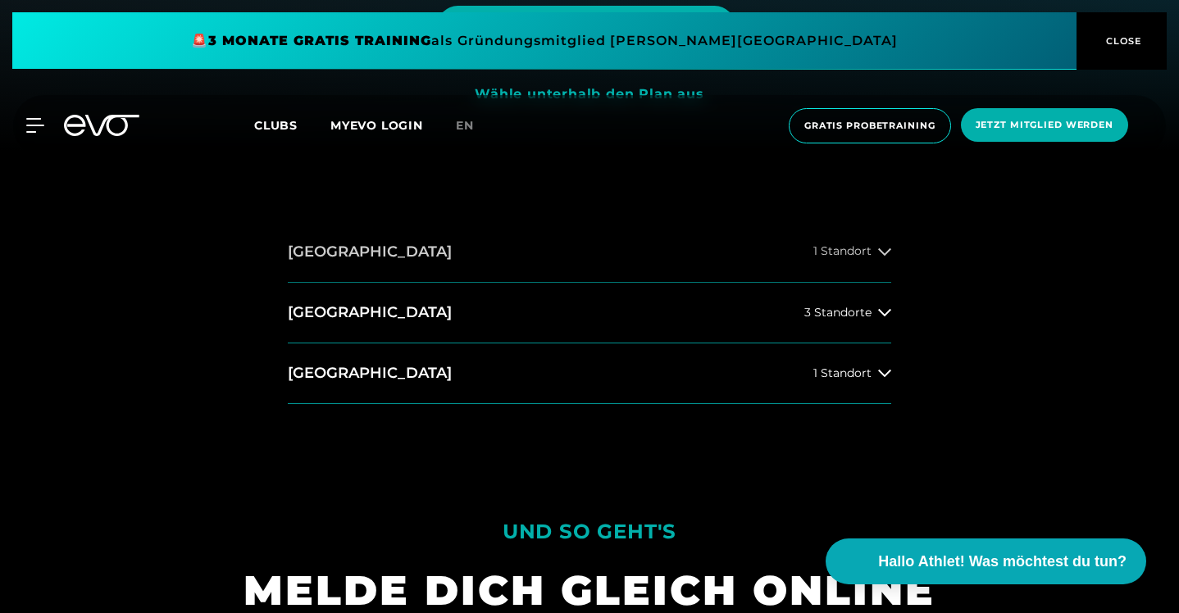
click at [852, 246] on span "1 Standort" at bounding box center [842, 251] width 58 height 12
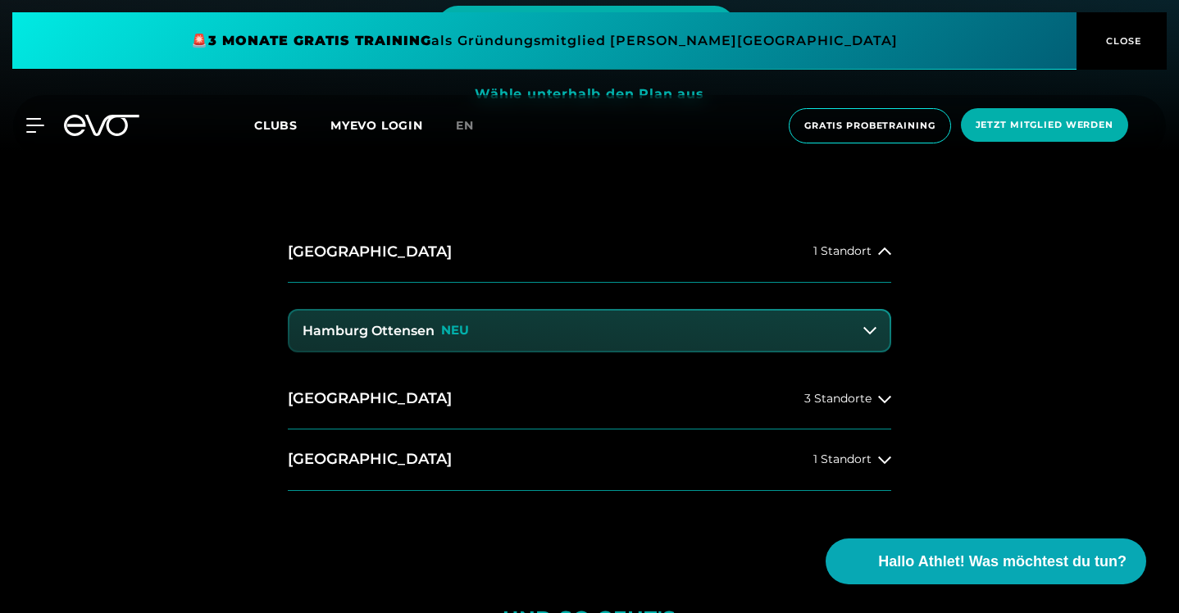
drag, startPoint x: 493, startPoint y: 296, endPoint x: 509, endPoint y: 318, distance: 27.1
click at [493, 297] on div "Hamburg Ottensen NEU" at bounding box center [589, 326] width 603 height 87
click at [522, 325] on button "Hamburg Ottensen NEU" at bounding box center [589, 331] width 600 height 41
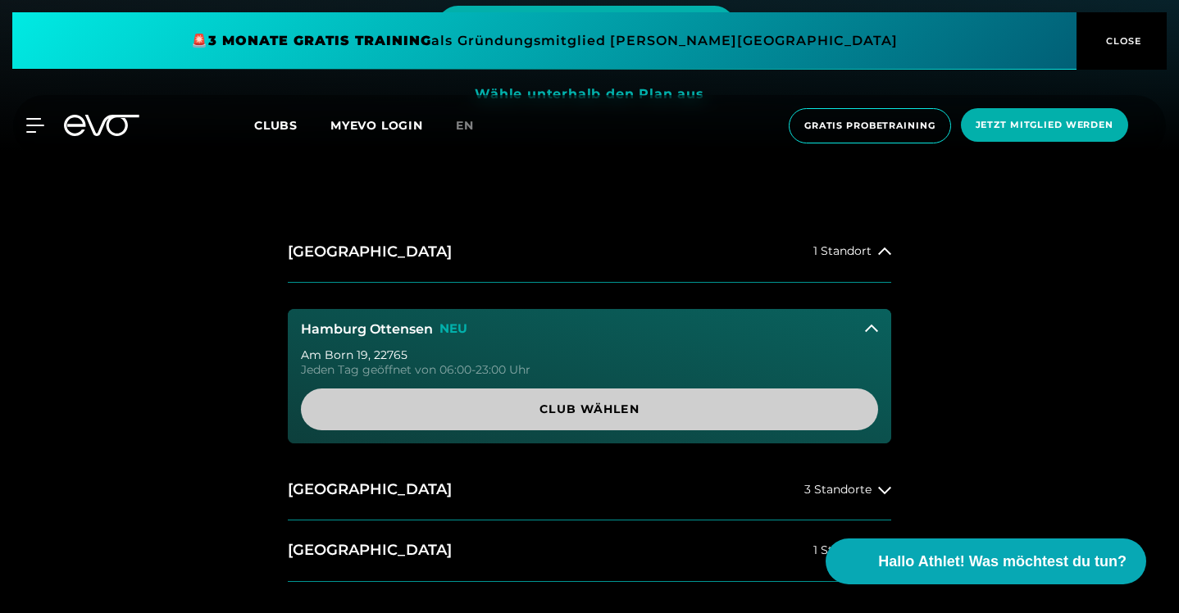
click at [594, 411] on span "Club wählen" at bounding box center [589, 409] width 538 height 17
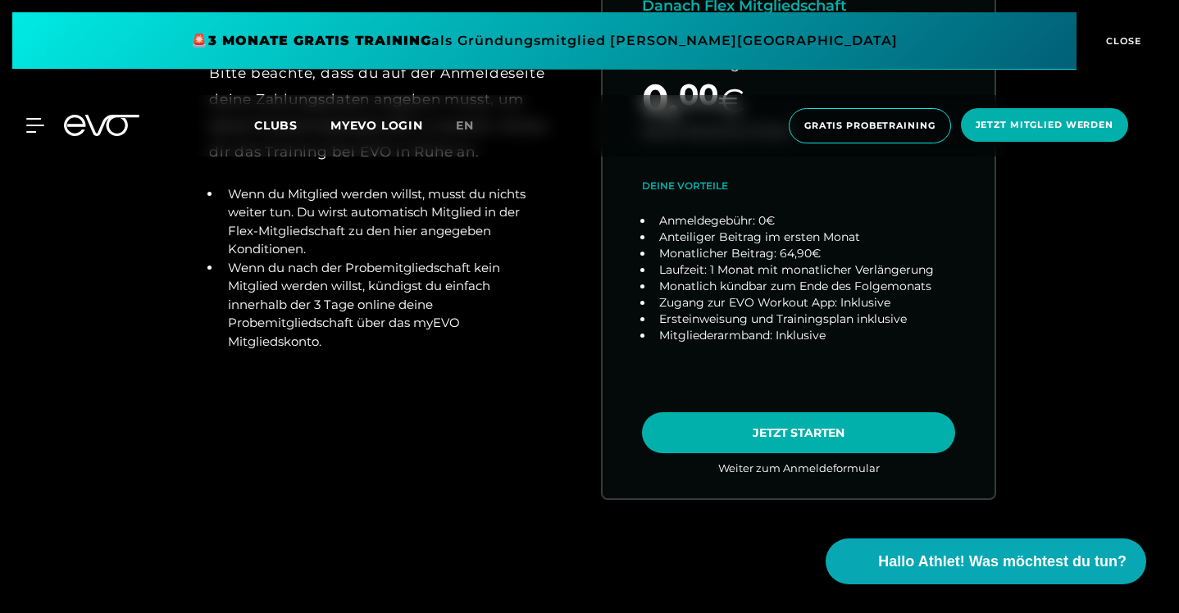
scroll to position [920, 0]
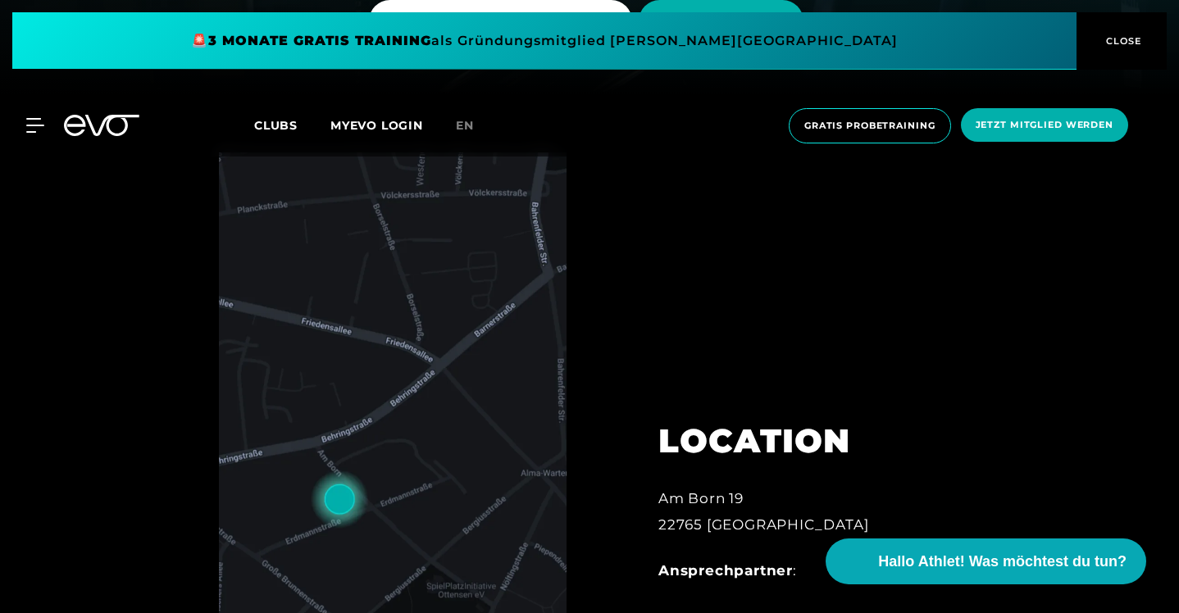
scroll to position [443, 0]
